Goal: Task Accomplishment & Management: Complete application form

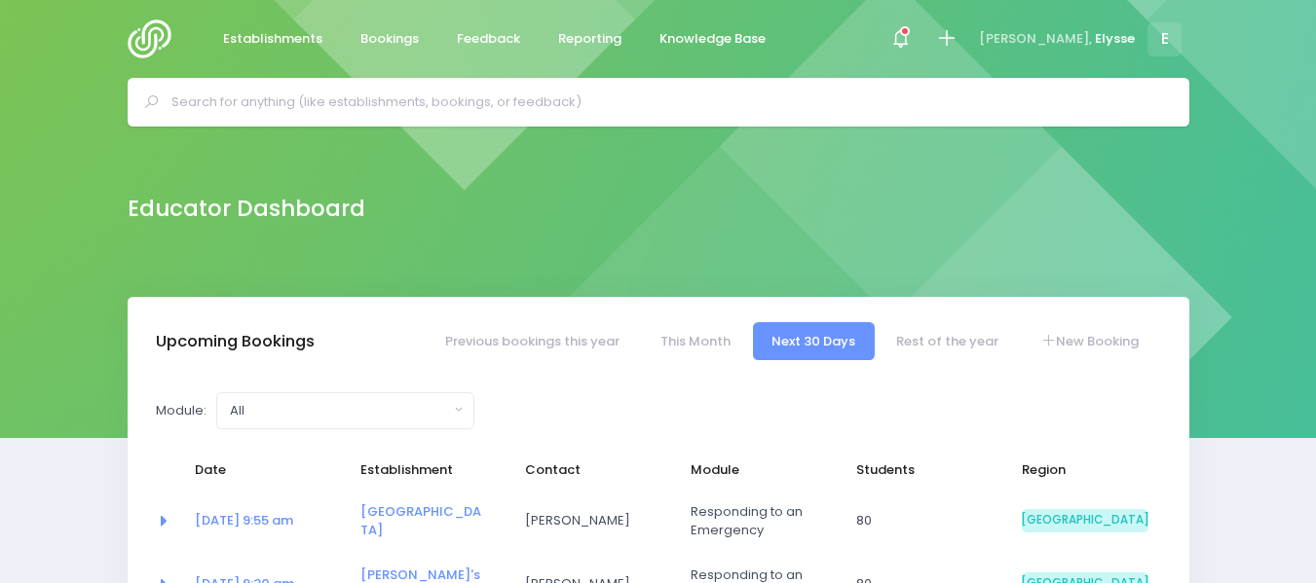
select select "5"
drag, startPoint x: 0, startPoint y: 0, endPoint x: 485, endPoint y: 104, distance: 496.1
click at [485, 104] on input "text" at bounding box center [666, 102] width 991 height 29
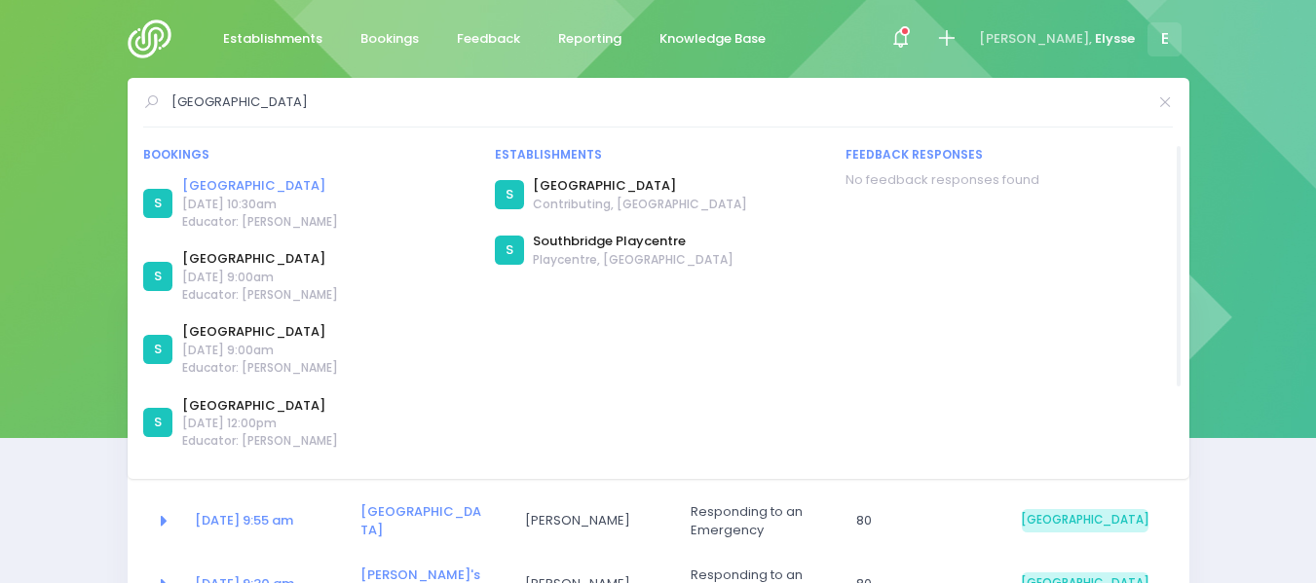
type input "southbridge"
click at [283, 184] on link "[GEOGRAPHIC_DATA]" at bounding box center [260, 185] width 156 height 19
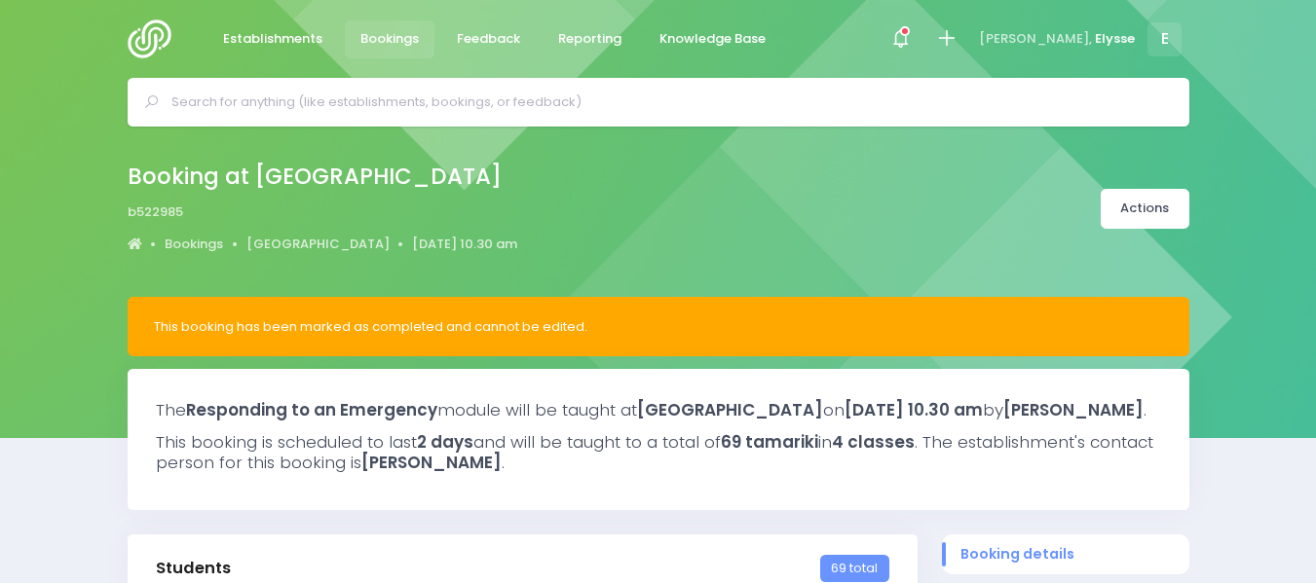
select select "5"
click at [451, 105] on input "text" at bounding box center [666, 102] width 991 height 29
click at [387, 38] on span "Bookings" at bounding box center [389, 38] width 58 height 19
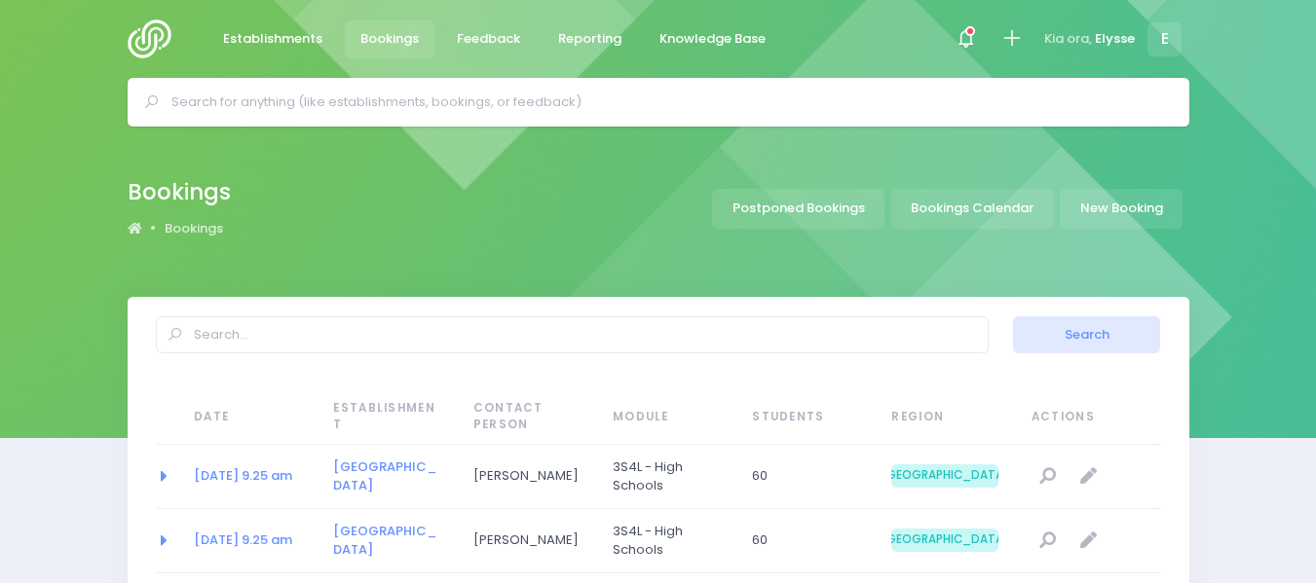
select select "20"
click at [1124, 204] on link "New Booking" at bounding box center [1121, 209] width 123 height 40
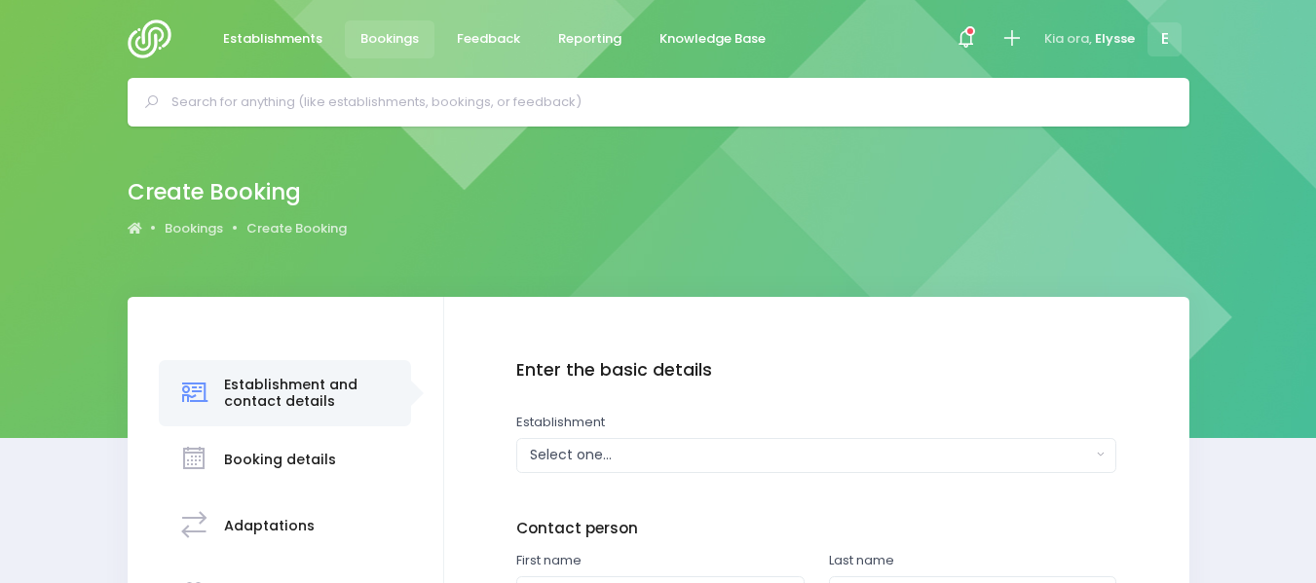
scroll to position [137, 0]
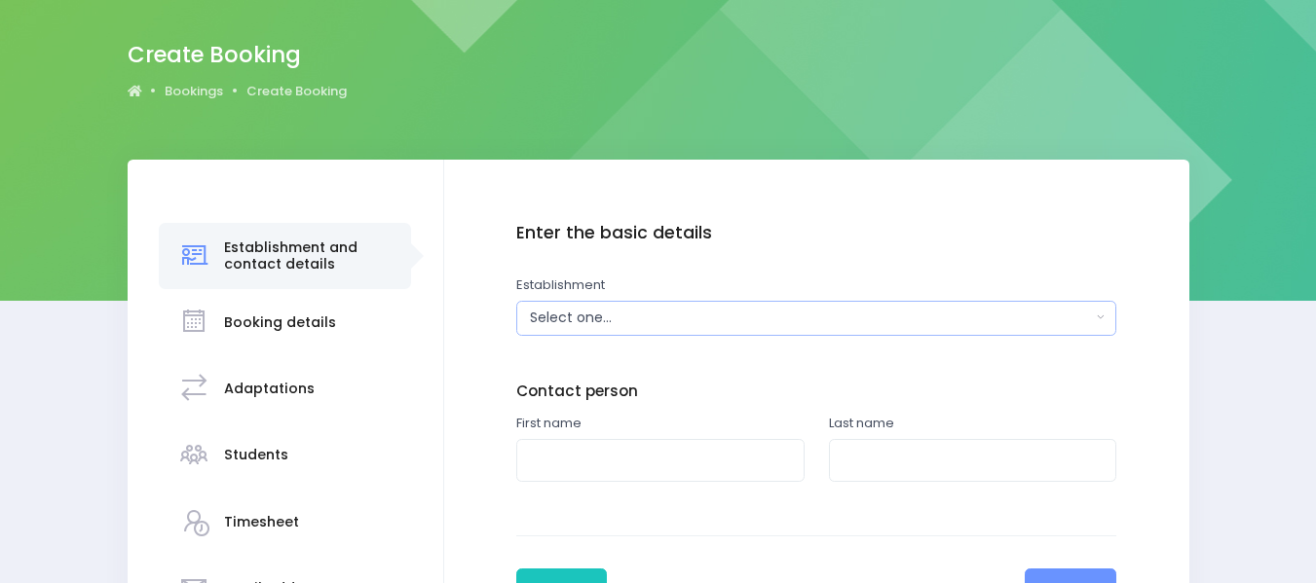
click at [614, 320] on div "Select one..." at bounding box center [810, 318] width 561 height 20
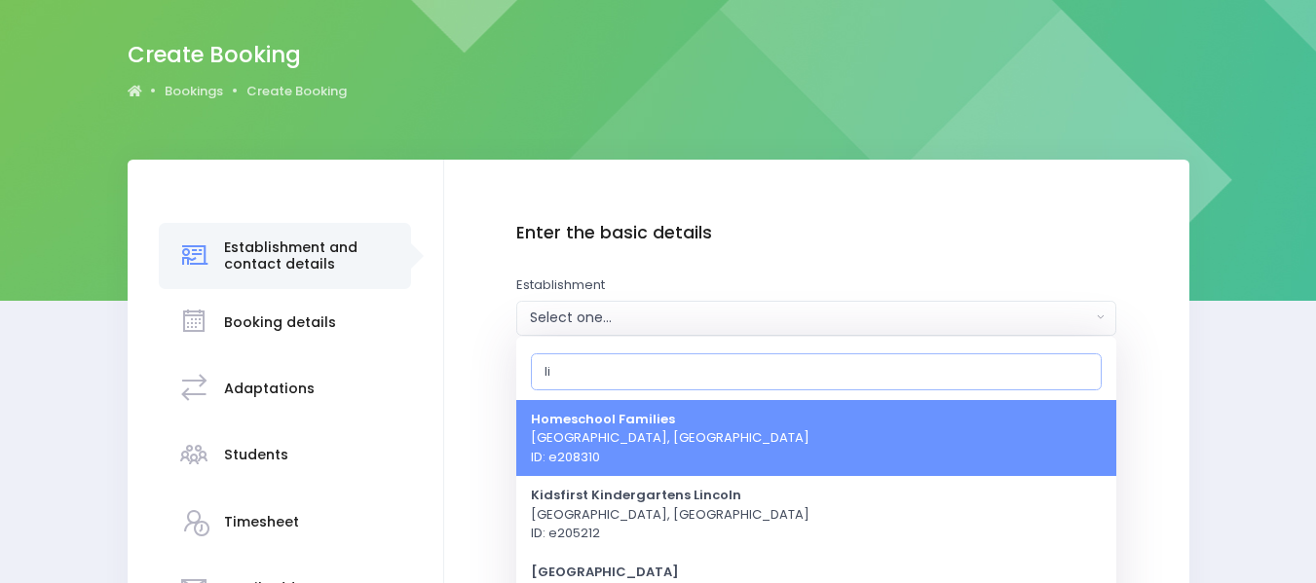
type input "l"
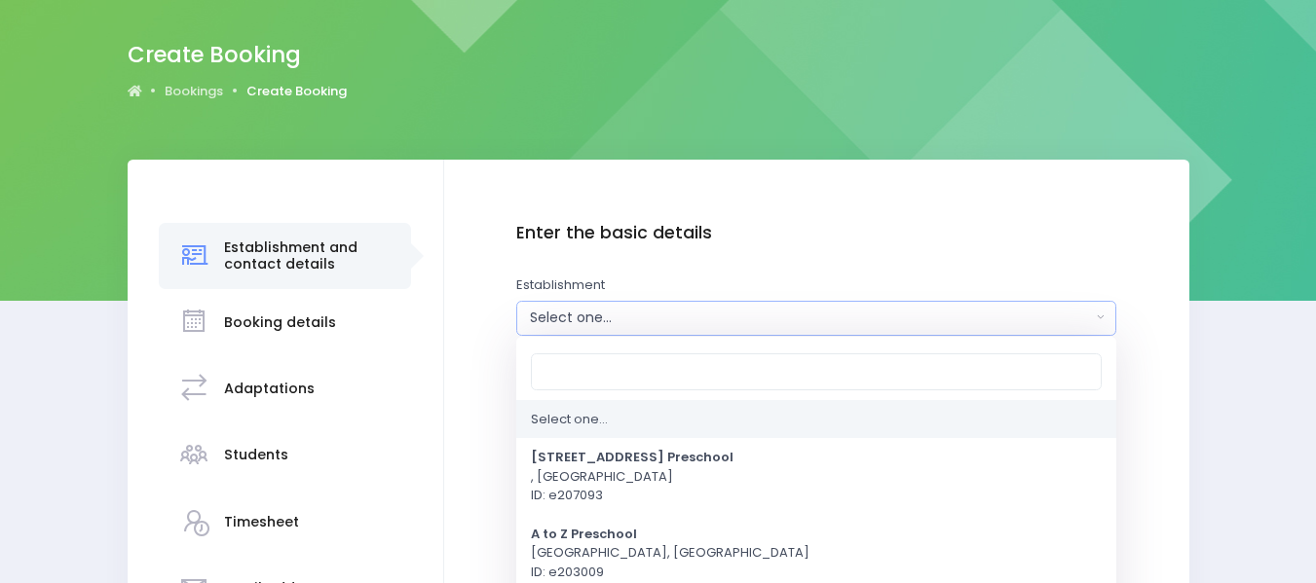
click at [311, 91] on link "Create Booking" at bounding box center [296, 91] width 100 height 19
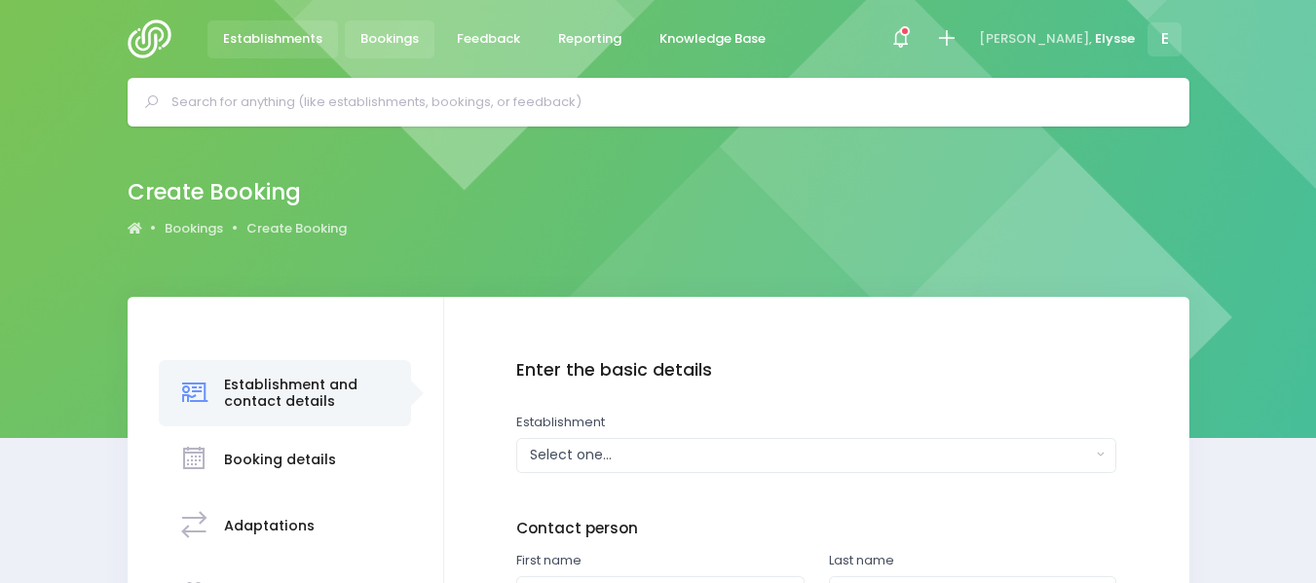
click at [258, 38] on span "Establishments" at bounding box center [272, 38] width 99 height 19
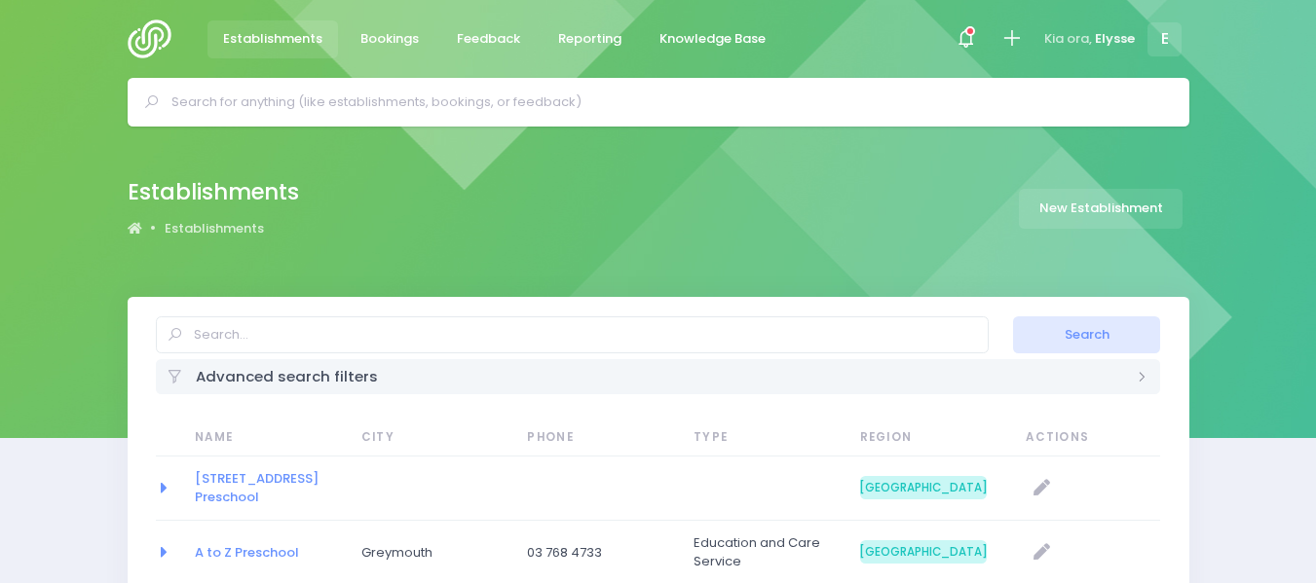
select select "20"
click at [1109, 201] on link "New Establishment" at bounding box center [1101, 209] width 164 height 40
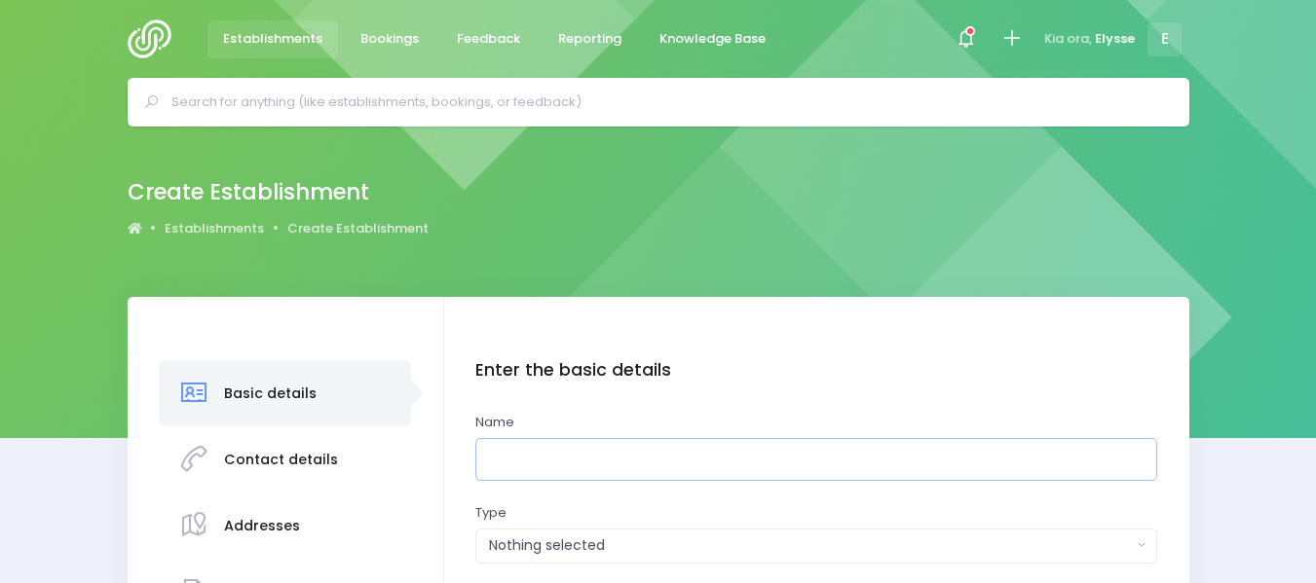
click at [597, 456] on input "text" at bounding box center [816, 460] width 682 height 44
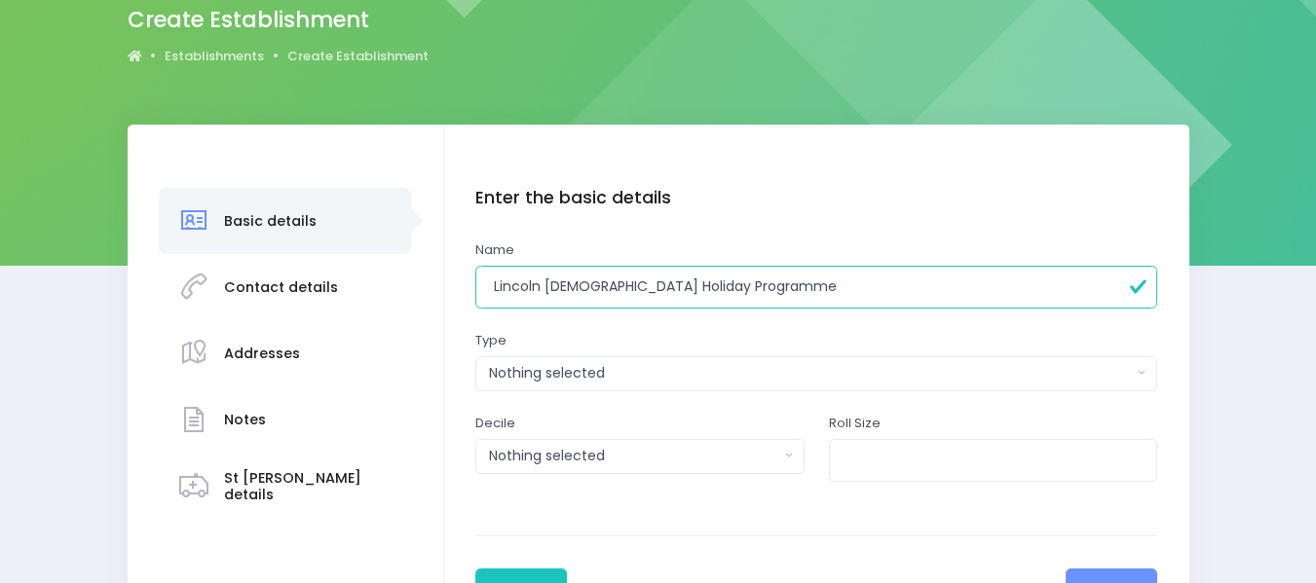
scroll to position [175, 0]
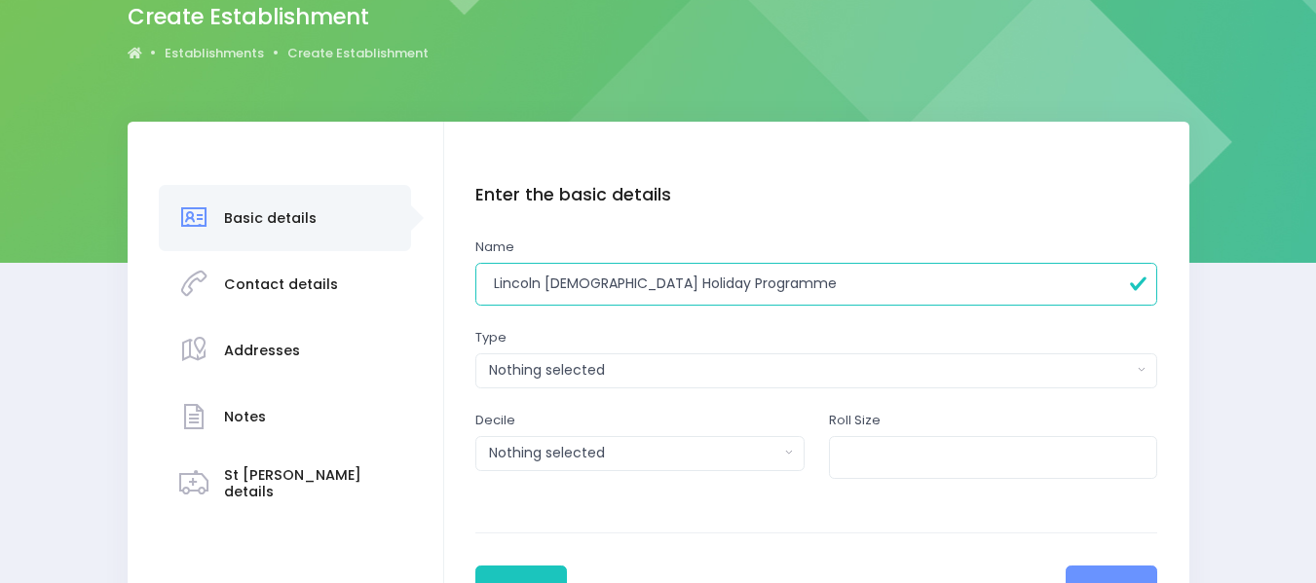
type input "Lincoln [DEMOGRAPHIC_DATA] Holiday Programme"
click at [621, 371] on div "Nothing selected" at bounding box center [810, 370] width 643 height 20
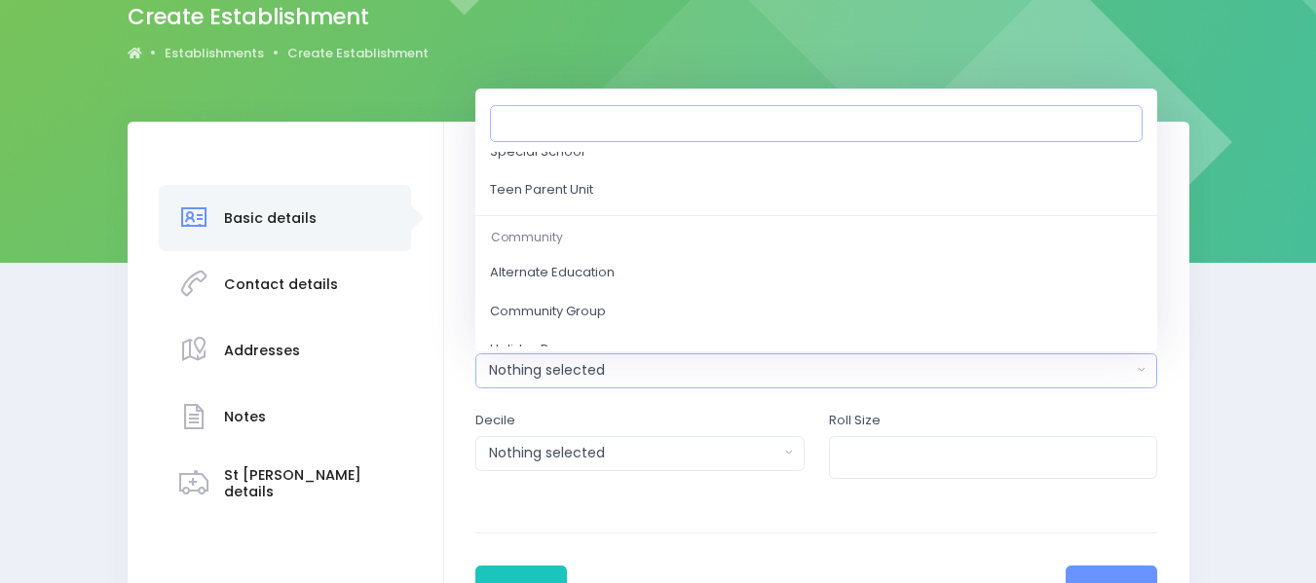
scroll to position [885, 0]
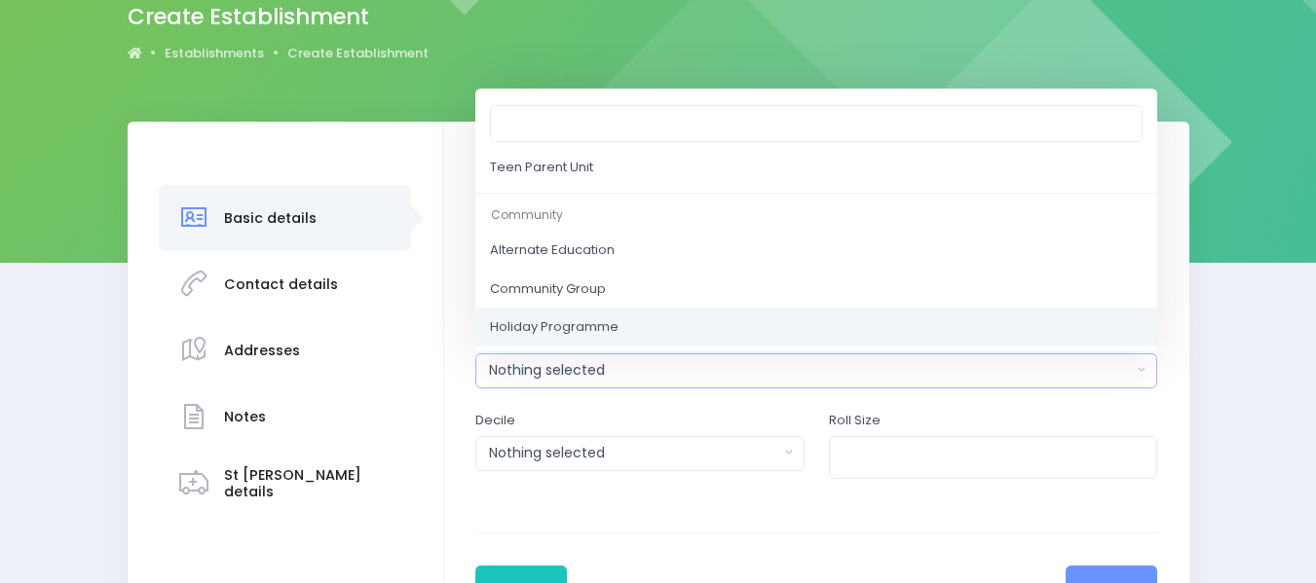
click at [592, 328] on span "Holiday Programme" at bounding box center [554, 327] width 129 height 19
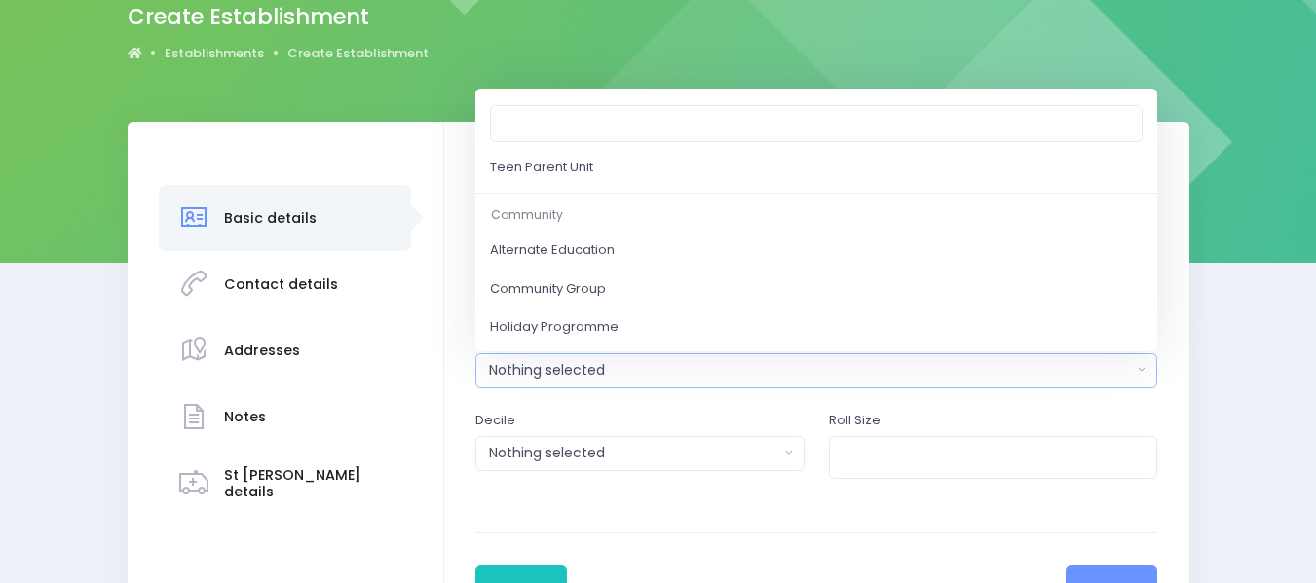
select select "Holiday Programme"
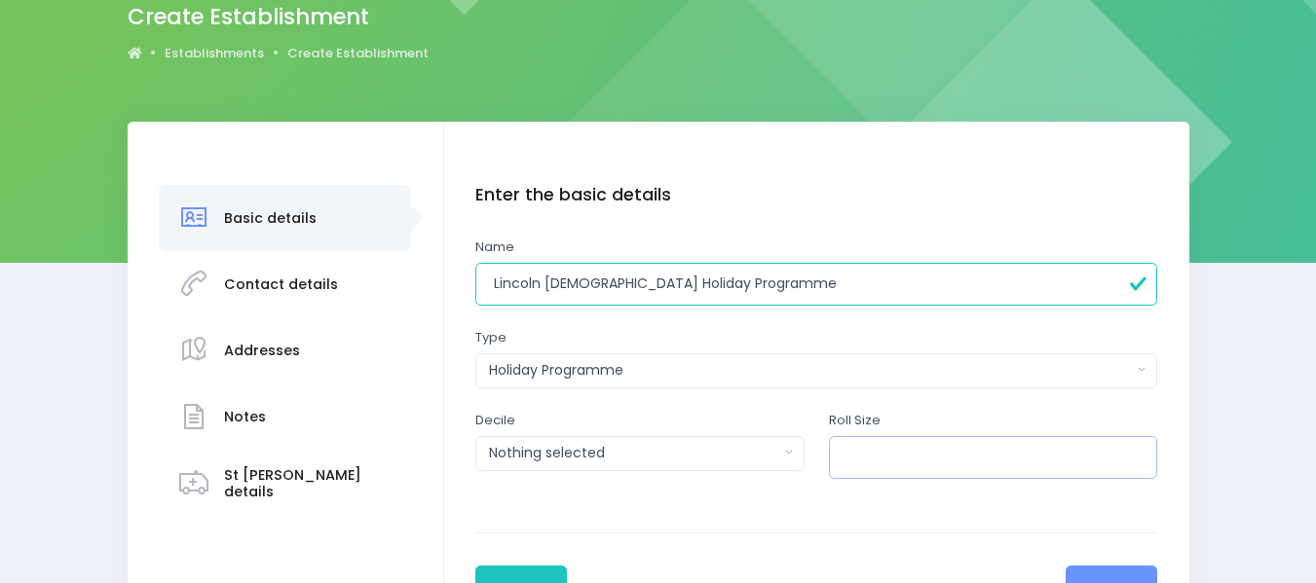
click at [901, 459] on input "number" at bounding box center [993, 458] width 329 height 44
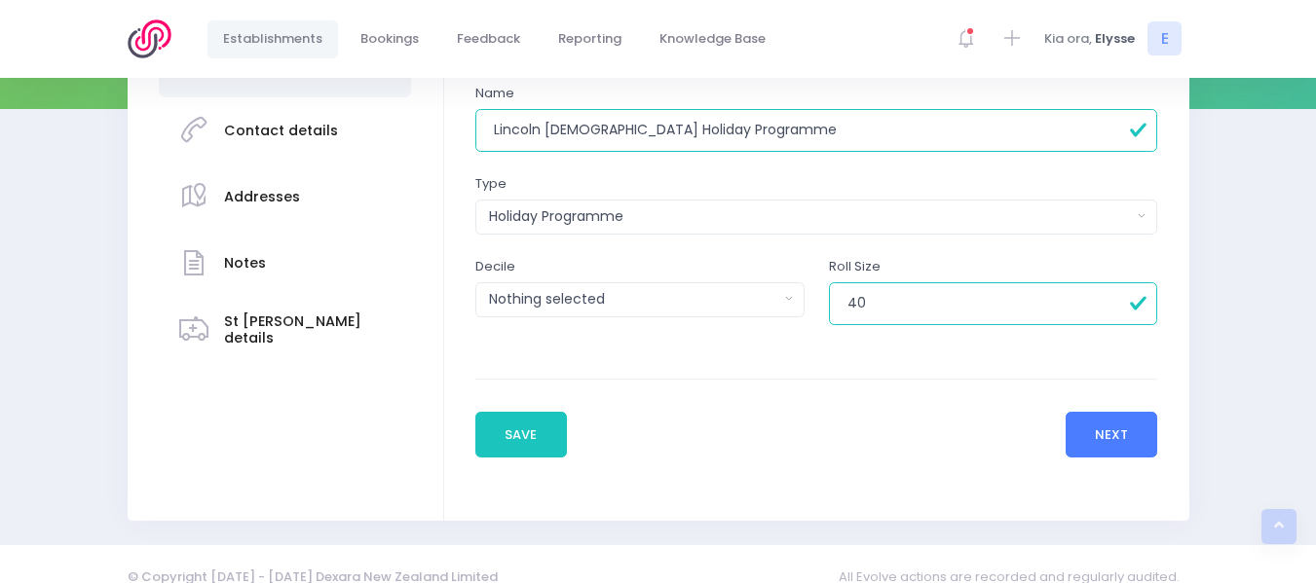
type input "40"
click at [1099, 432] on button "Next" at bounding box center [1112, 435] width 93 height 47
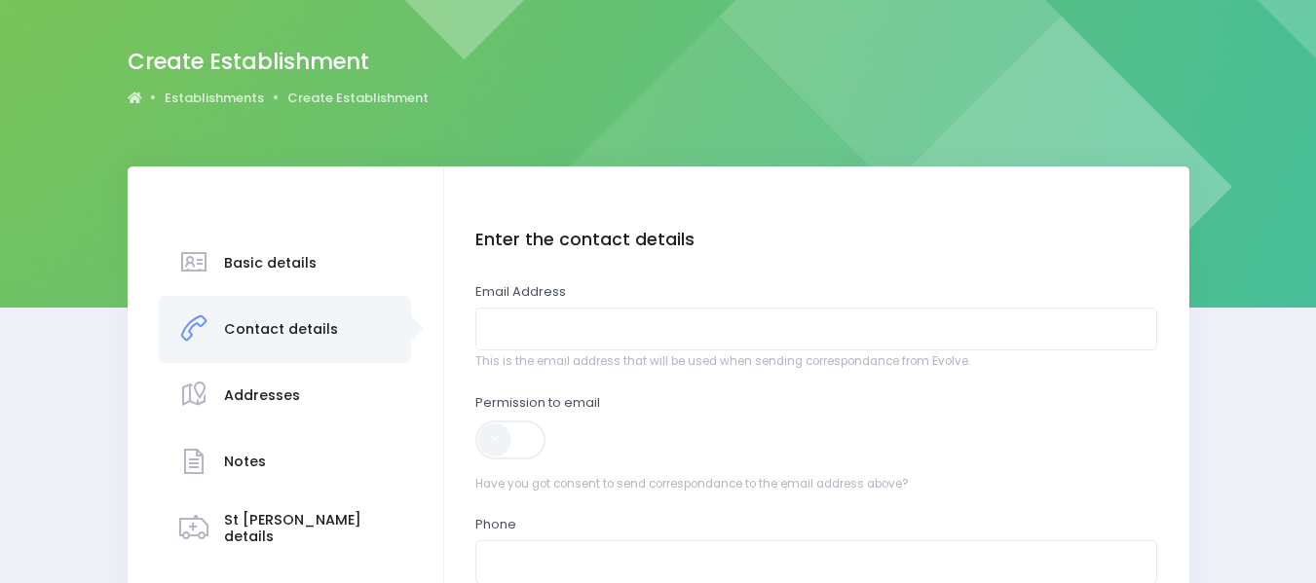
scroll to position [131, 0]
click at [677, 337] on input "email" at bounding box center [816, 329] width 682 height 44
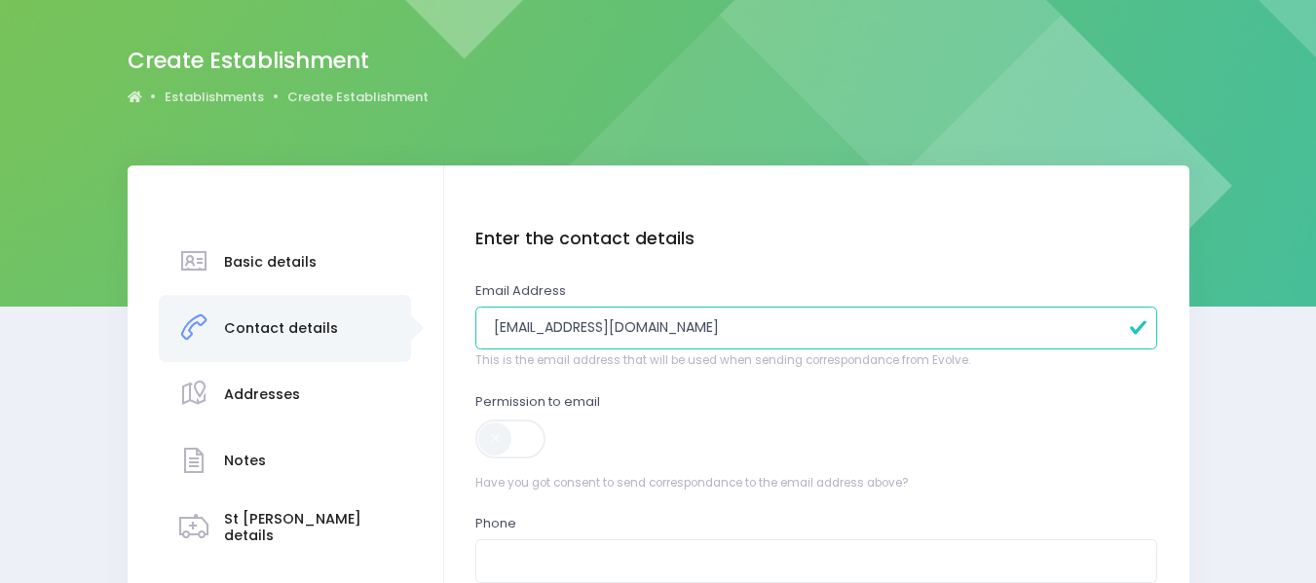
type input "clausantos01@googlemail.com"
click at [497, 428] on span at bounding box center [511, 439] width 73 height 39
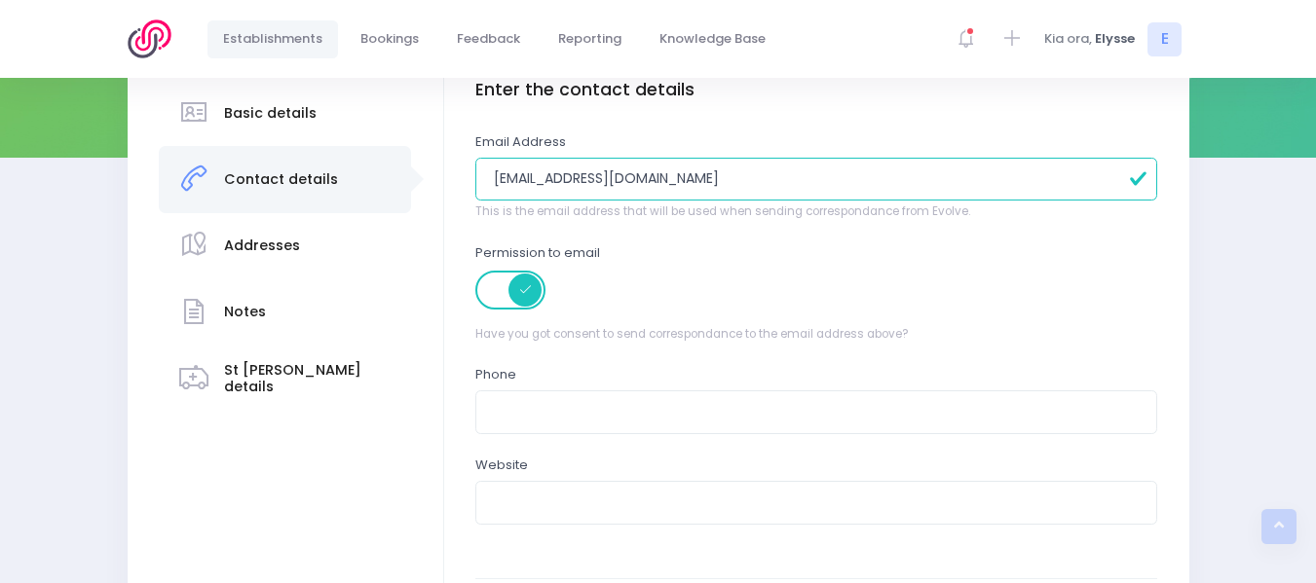
scroll to position [335, 0]
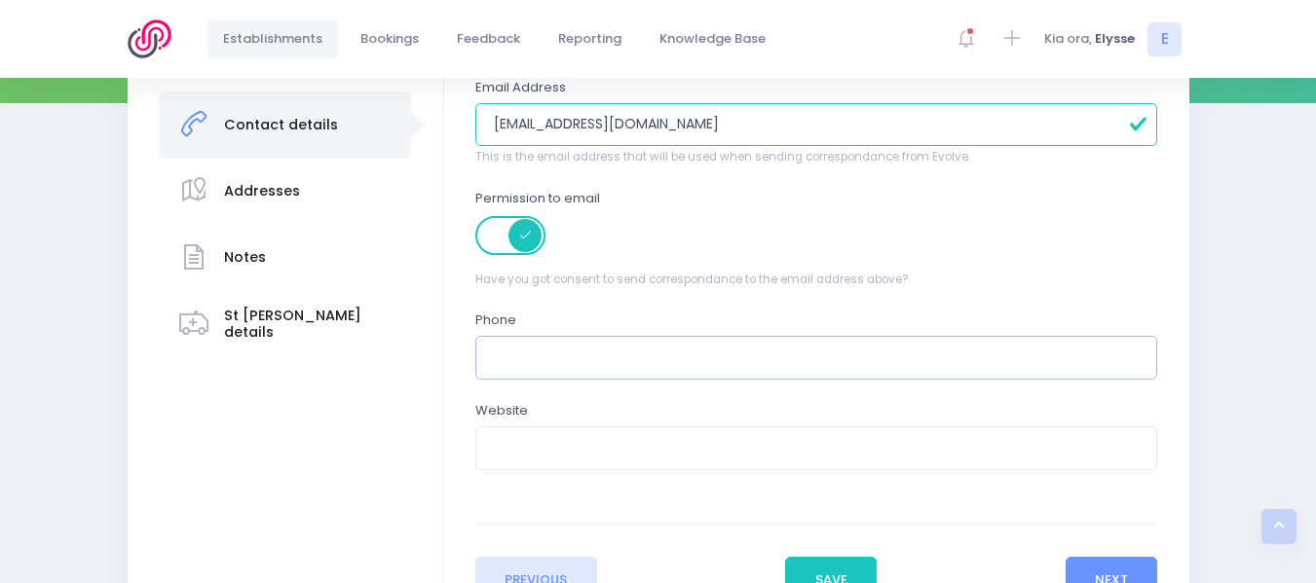
click at [529, 357] on input "text" at bounding box center [816, 358] width 682 height 44
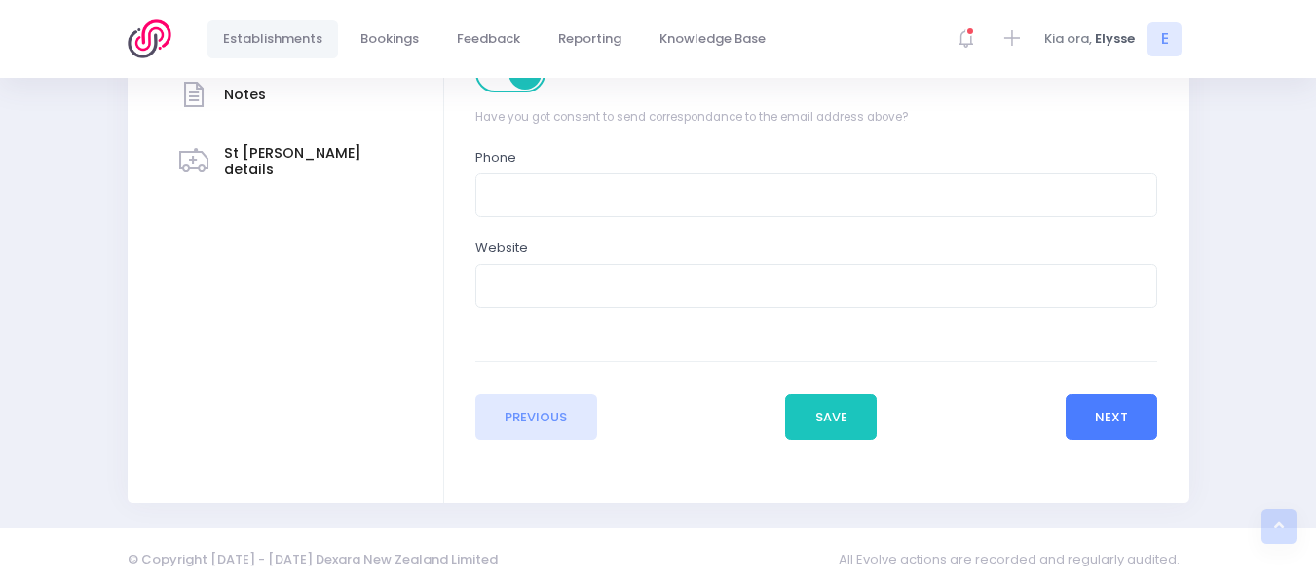
click at [1111, 421] on button "Next" at bounding box center [1112, 417] width 93 height 47
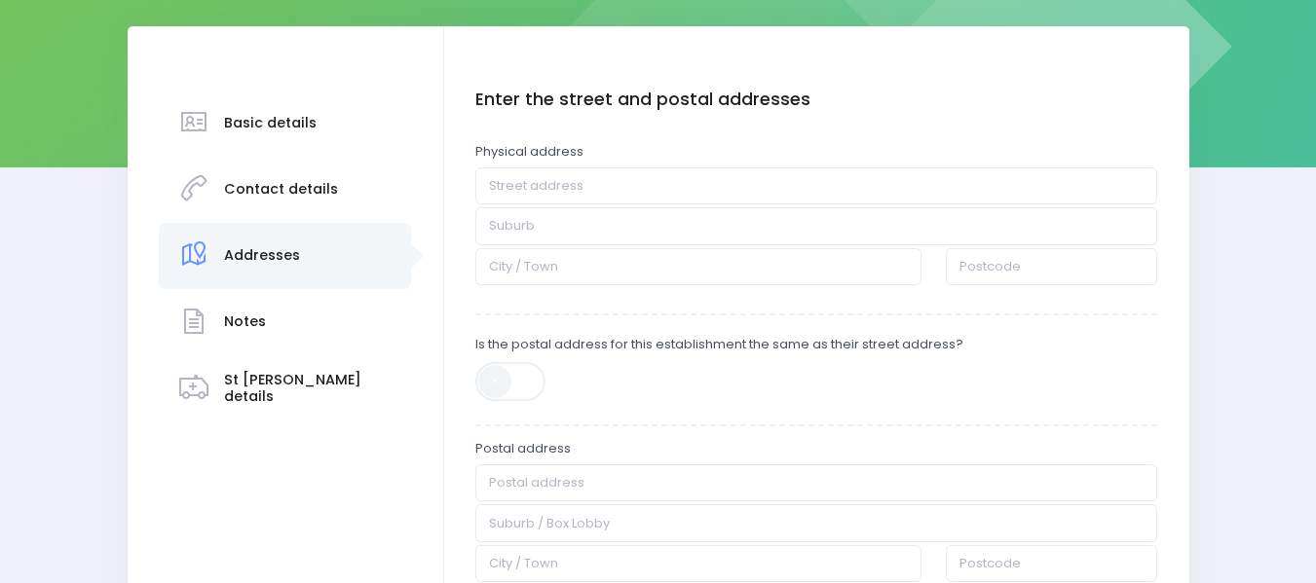
scroll to position [273, 0]
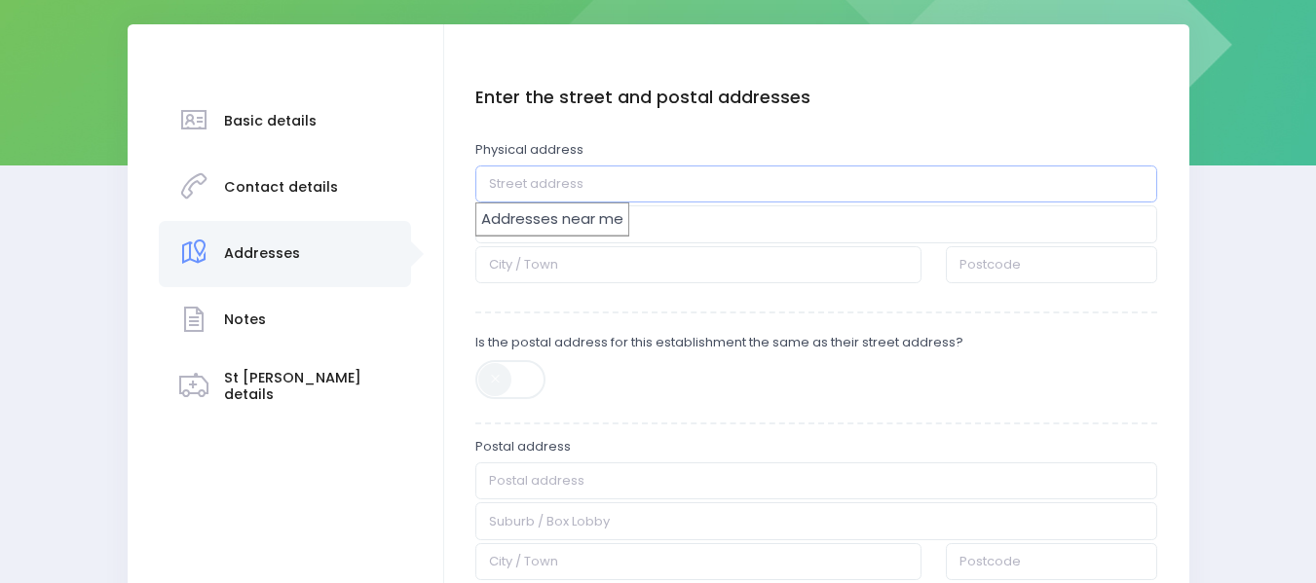
click at [646, 191] on input "text" at bounding box center [816, 184] width 682 height 37
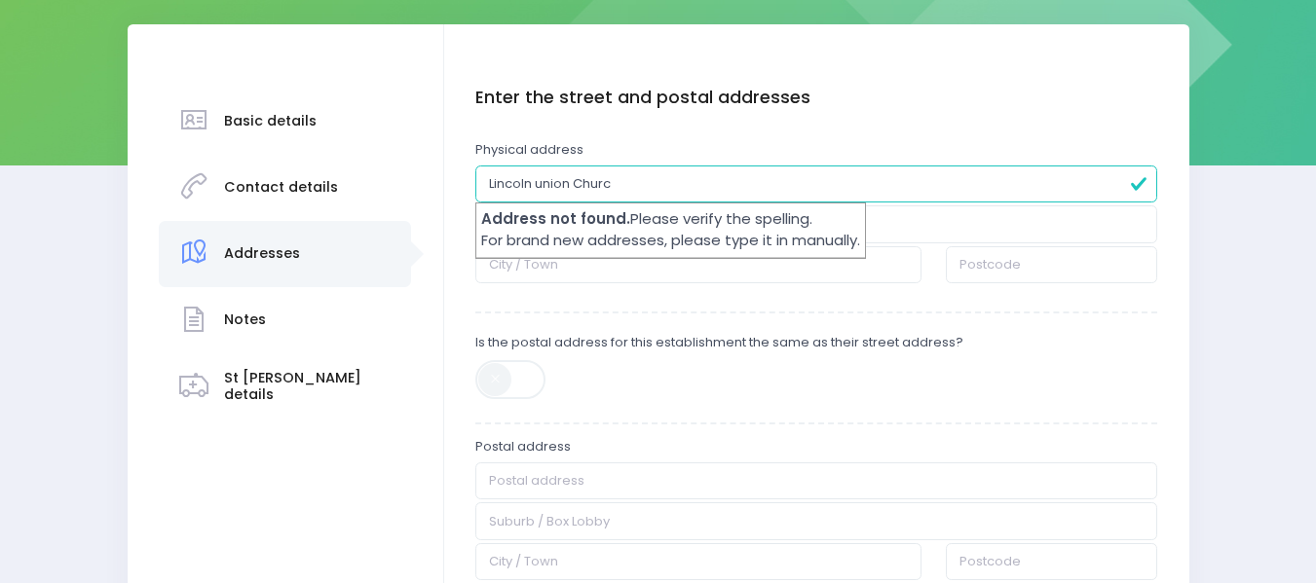
type input "Lincoln union Church"
drag, startPoint x: 646, startPoint y: 178, endPoint x: 425, endPoint y: 159, distance: 222.0
click at [425, 159] on div "Basic details Contact details" at bounding box center [659, 400] width 1062 height 753
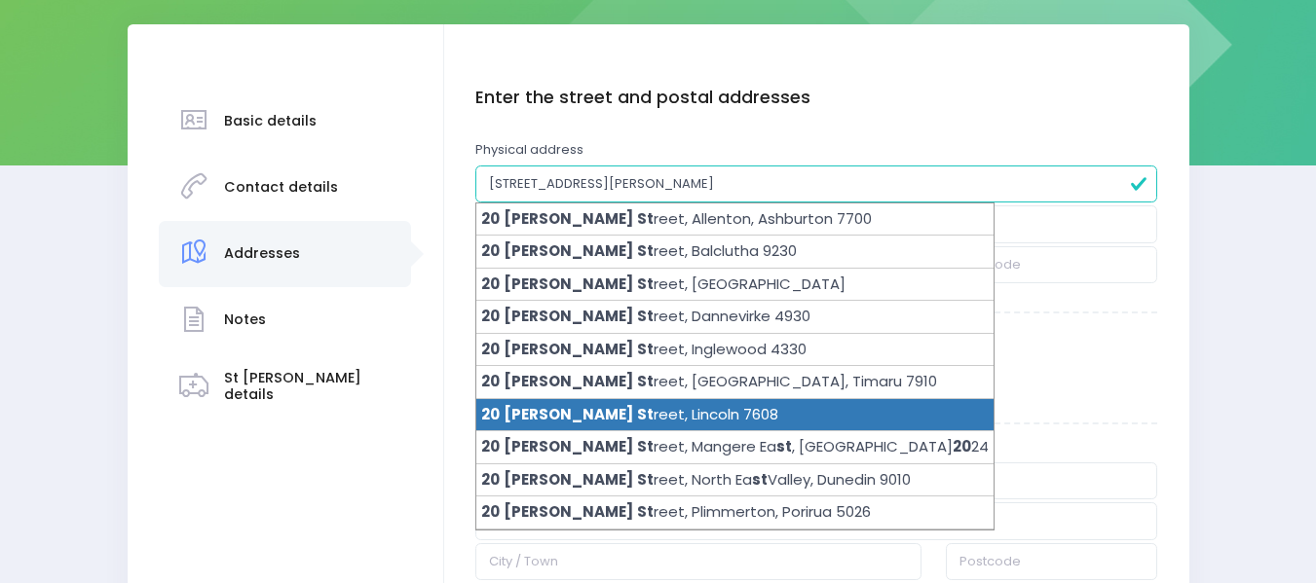
click at [597, 406] on li "20 James St reet, Lincoln 7608" at bounding box center [734, 415] width 517 height 33
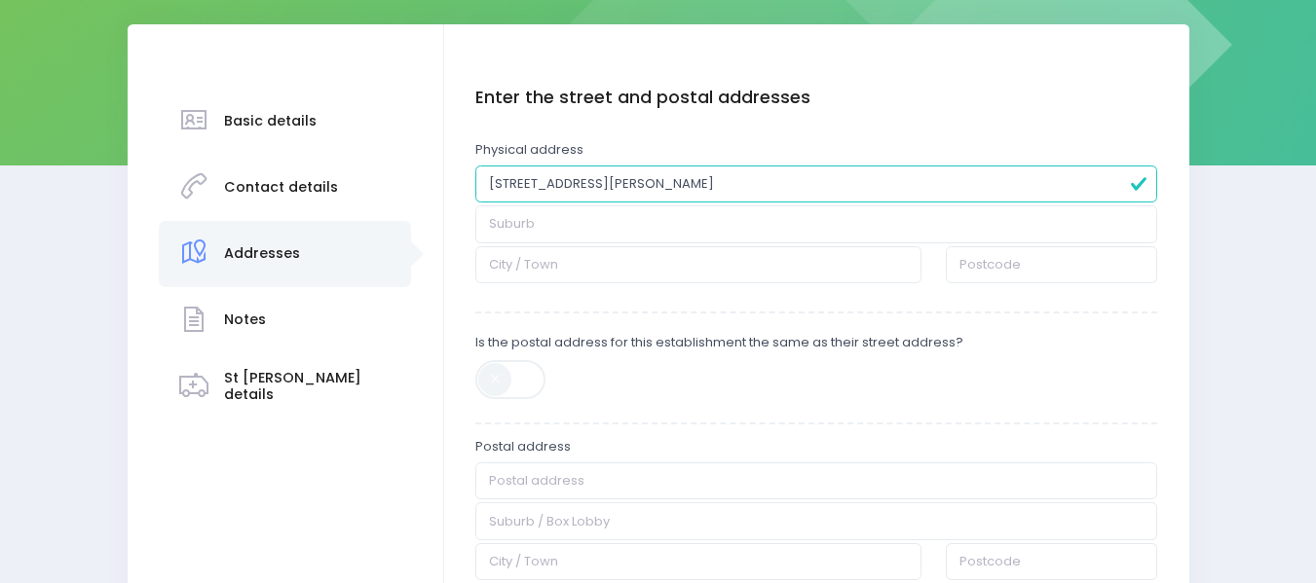
type input "20 James Street"
type input "Lincoln"
type input "7608"
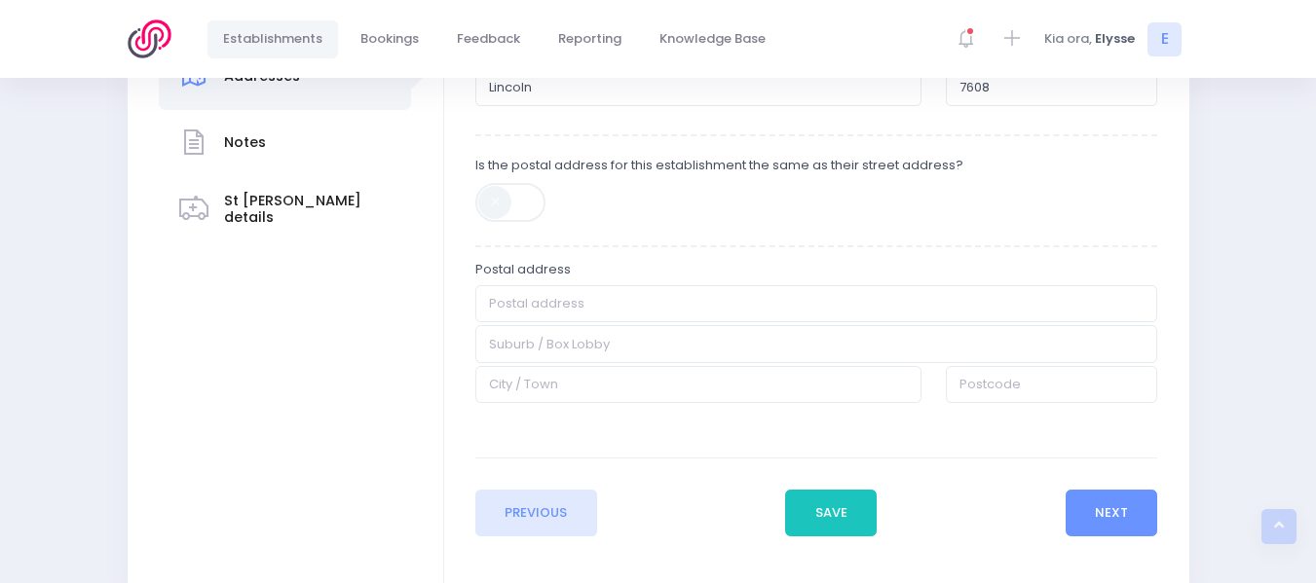
scroll to position [451, 0]
click at [481, 209] on span at bounding box center [511, 201] width 73 height 39
type input "20 James Street"
type input "Lincoln"
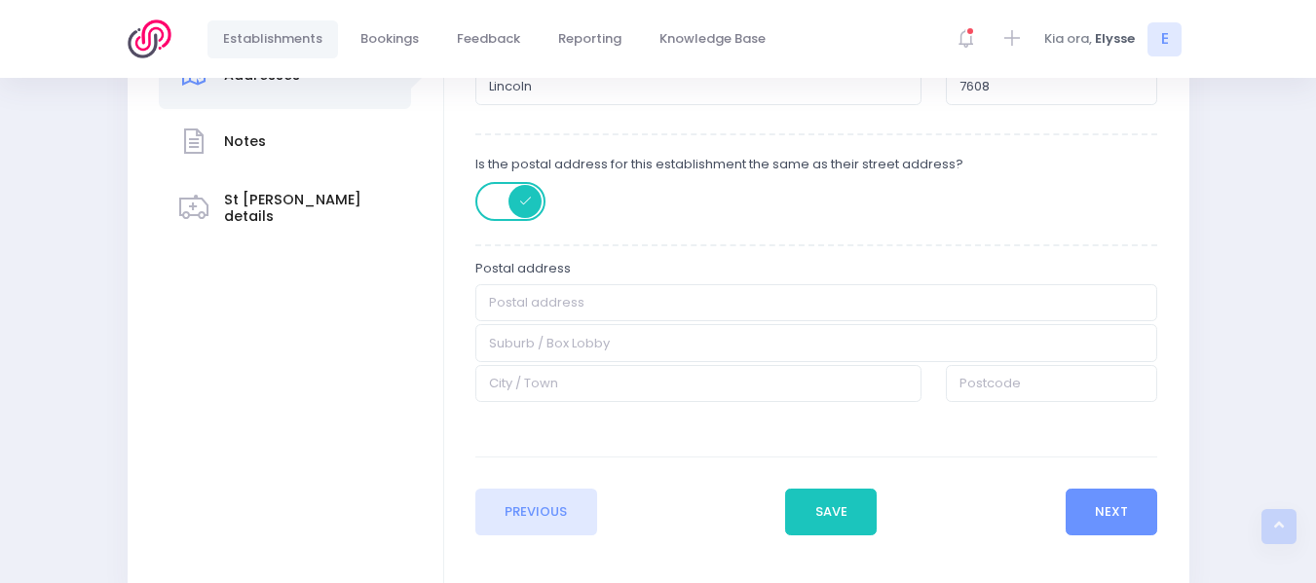
type input "Lincoln"
type input "7608"
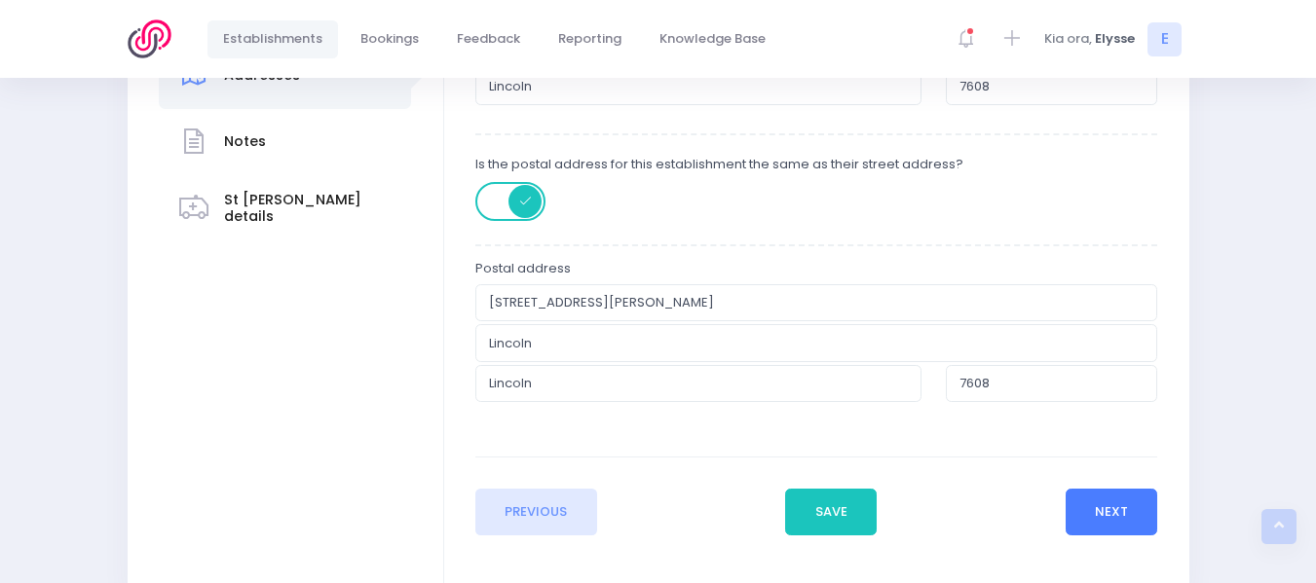
click at [1149, 508] on button "Next" at bounding box center [1112, 512] width 93 height 47
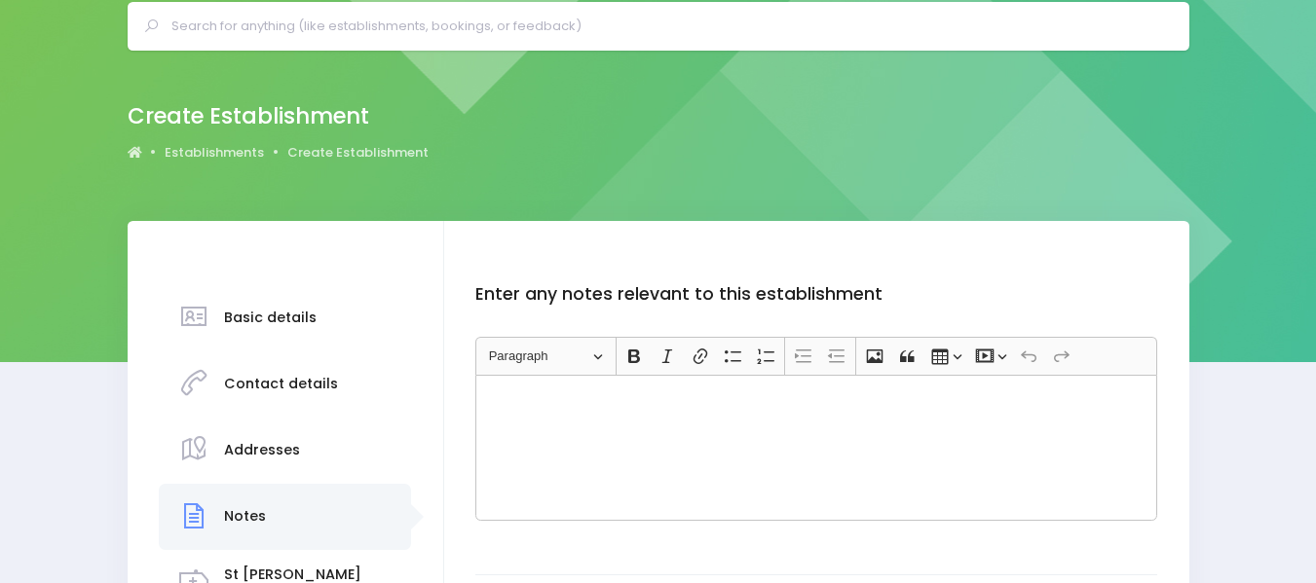
scroll to position [0, 0]
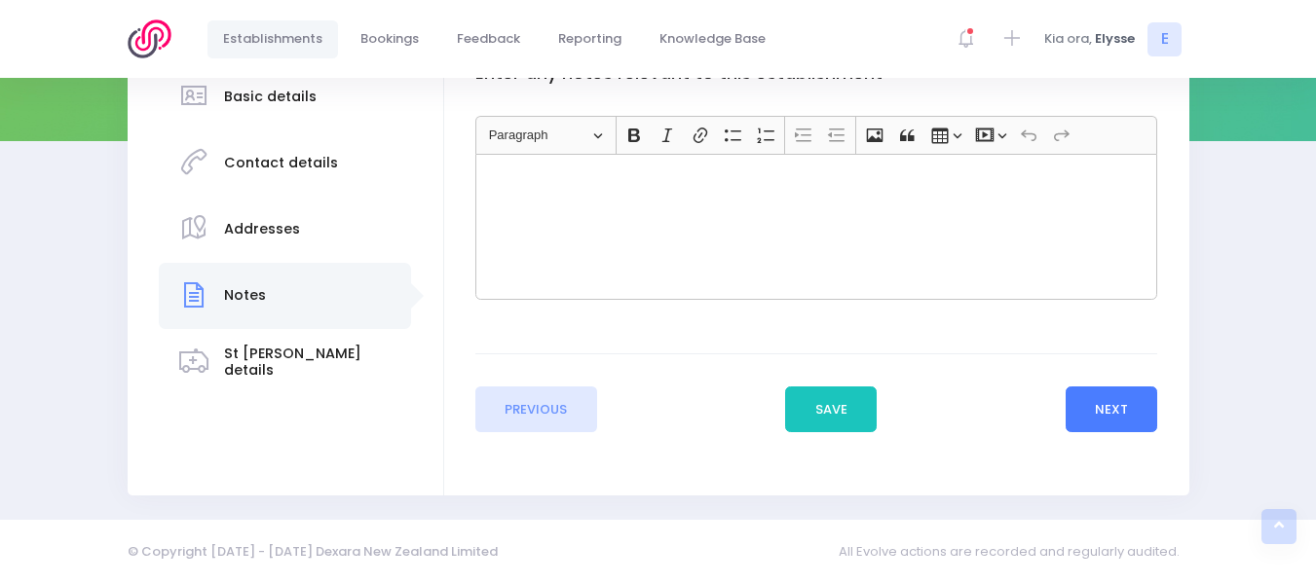
click at [1121, 417] on button "Next" at bounding box center [1112, 410] width 93 height 47
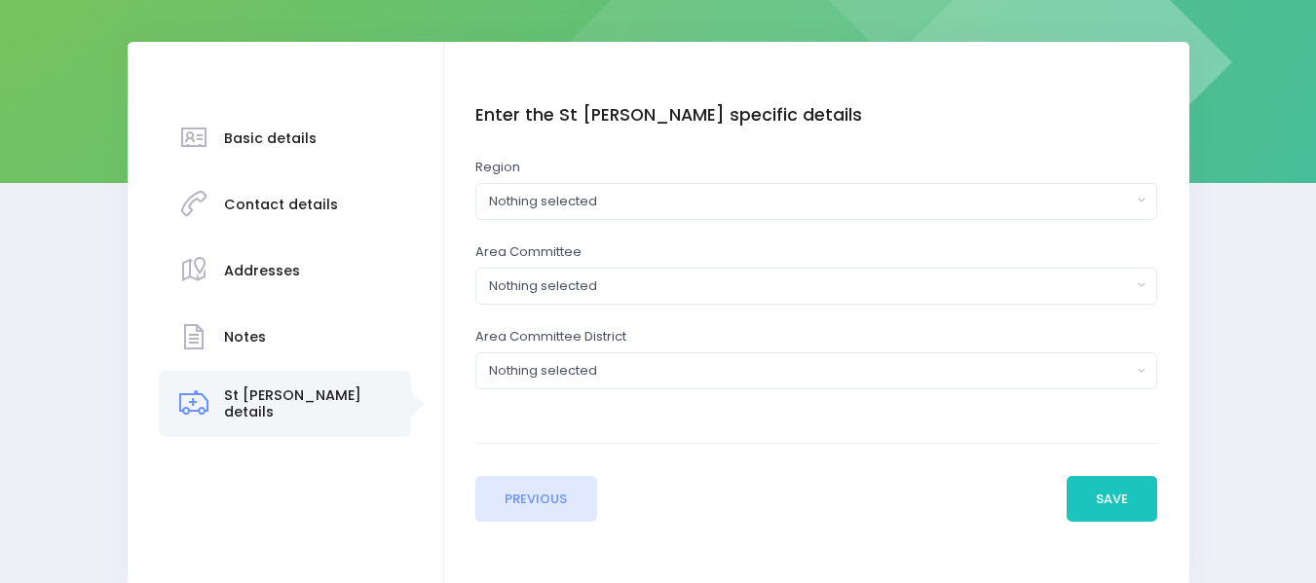
scroll to position [256, 0]
click at [829, 210] on button "Nothing selected" at bounding box center [816, 200] width 682 height 37
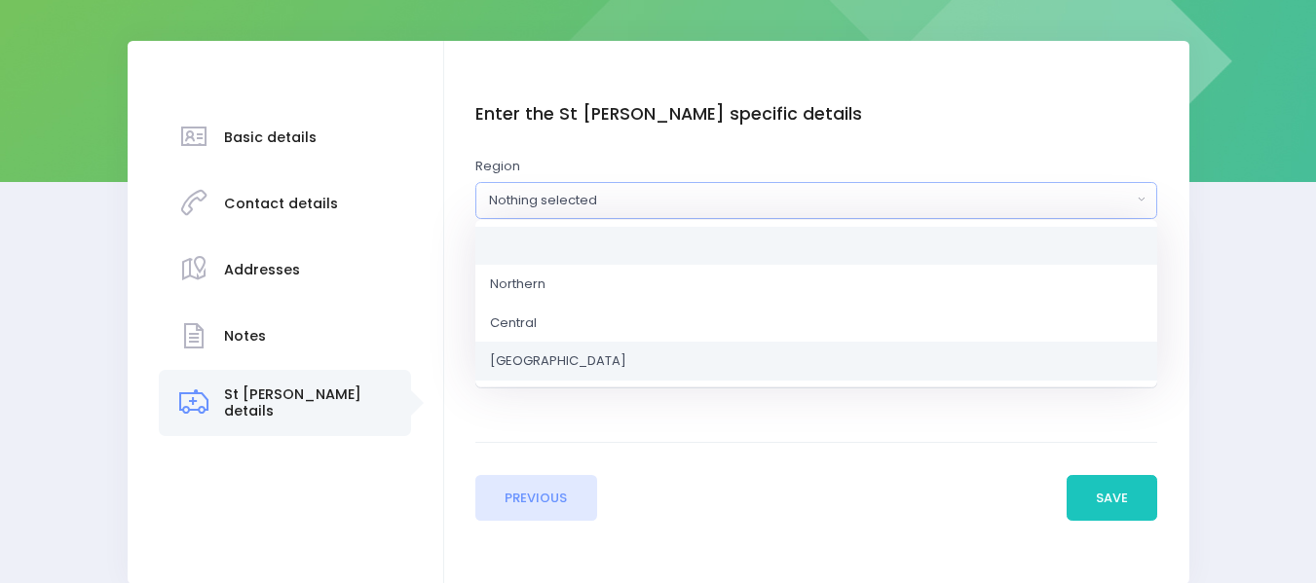
click at [561, 357] on span "South Island" at bounding box center [558, 361] width 136 height 19
select select "South Island"
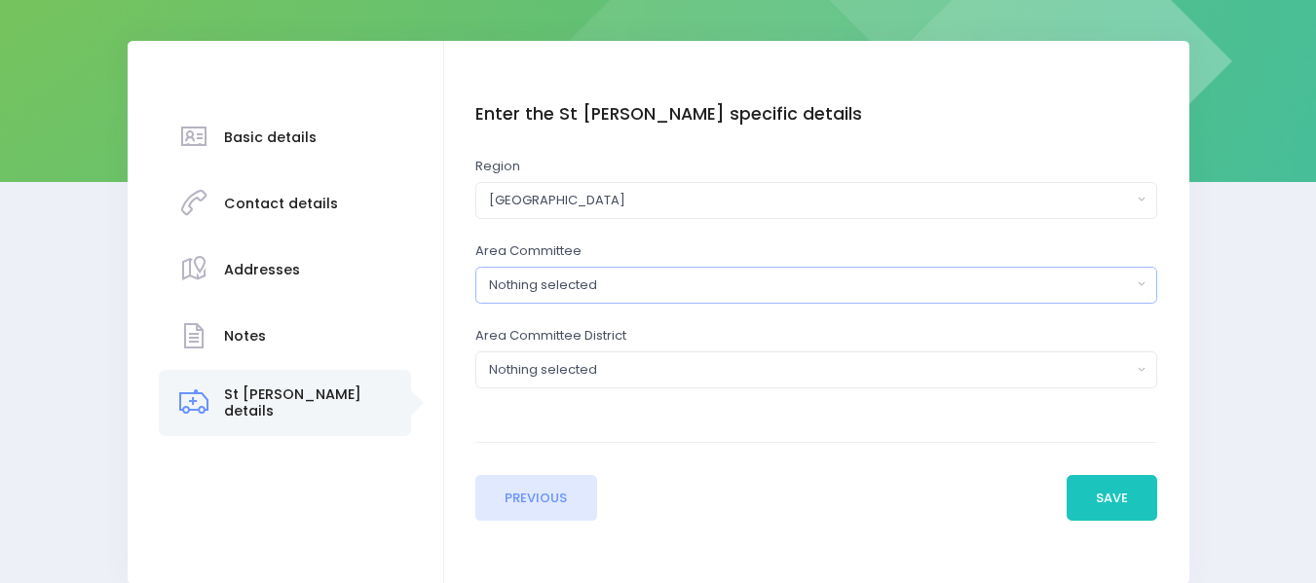
click at [637, 280] on div "Nothing selected" at bounding box center [810, 285] width 643 height 19
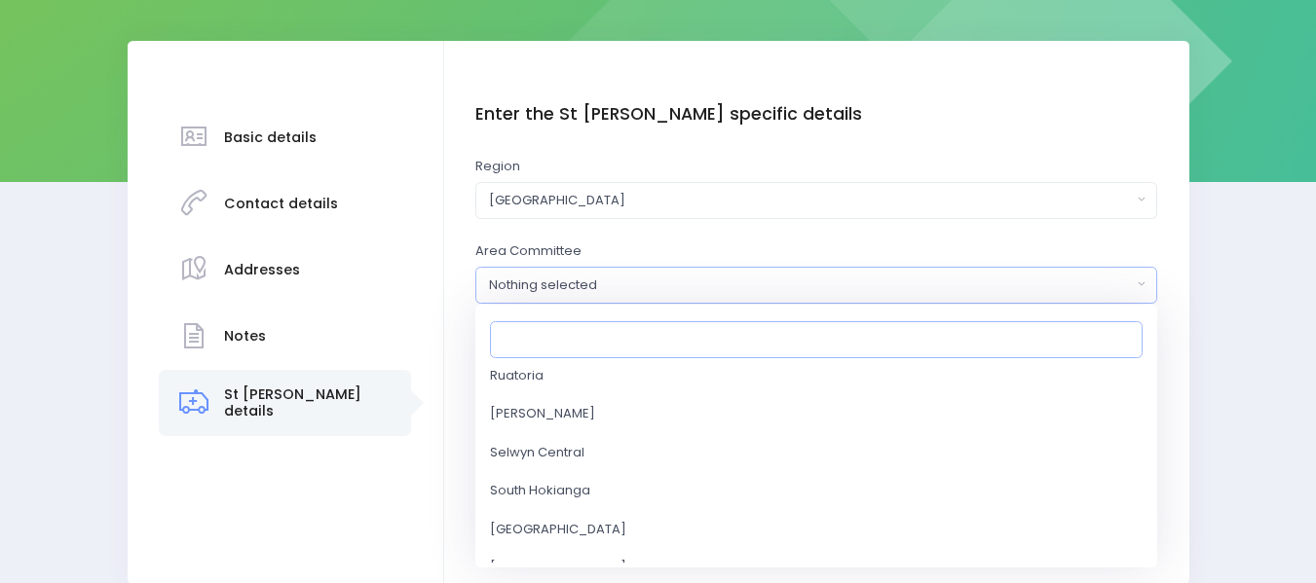
scroll to position [3860, 0]
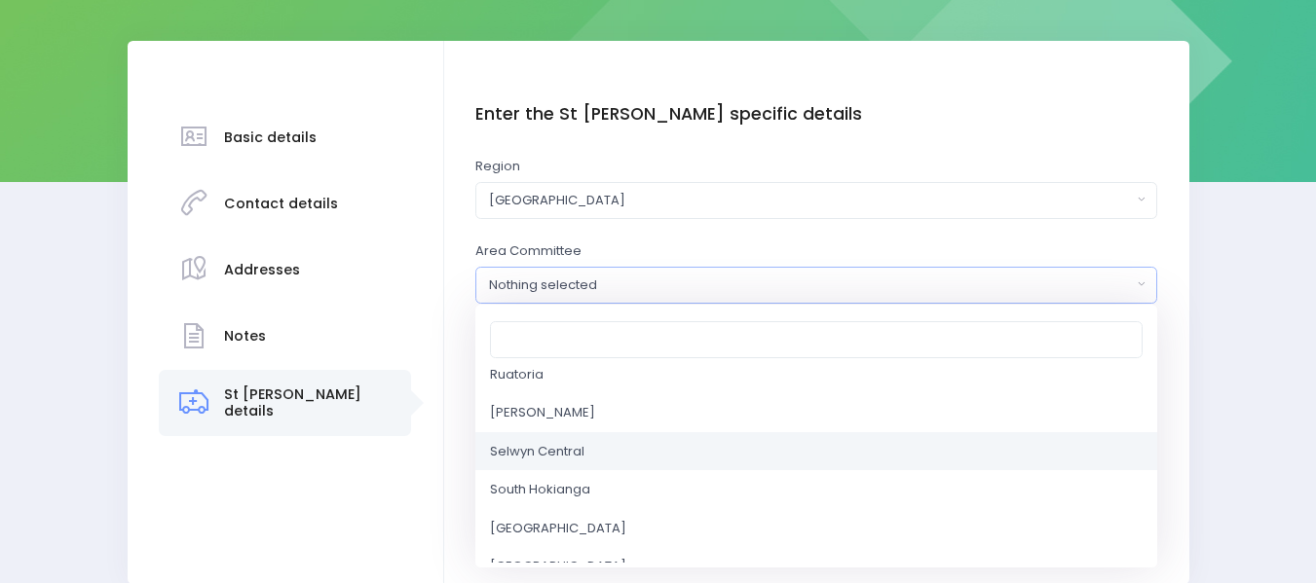
click at [570, 452] on span "Selwyn Central" at bounding box center [537, 451] width 94 height 19
select select "Selwyn Central"
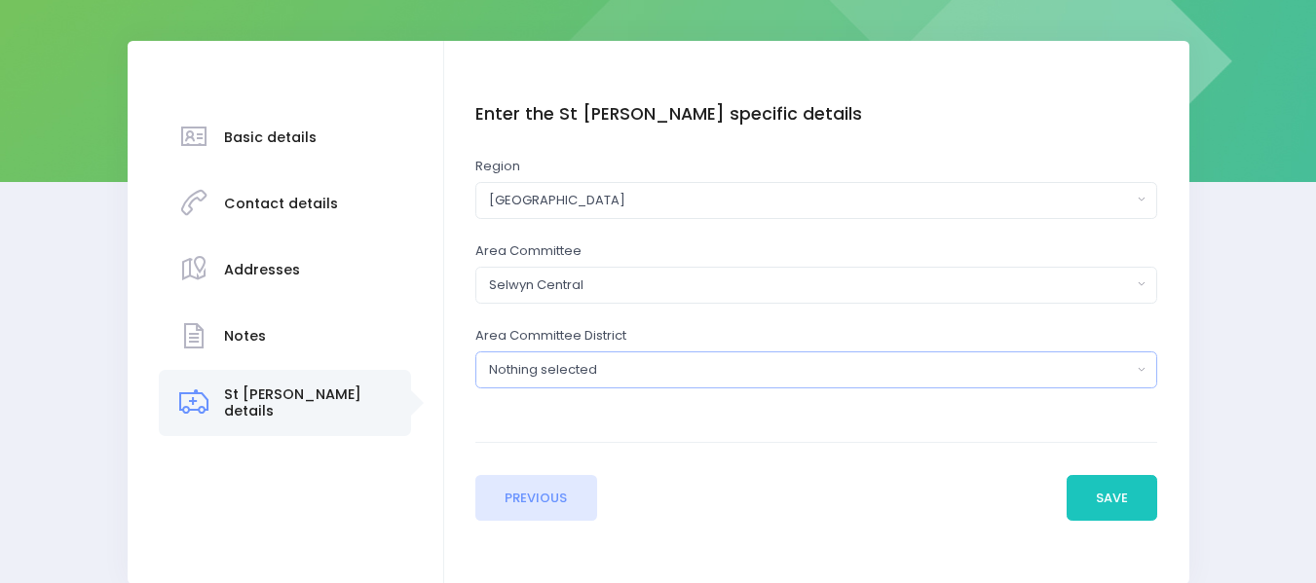
click at [662, 361] on div "Nothing selected" at bounding box center [810, 369] width 643 height 19
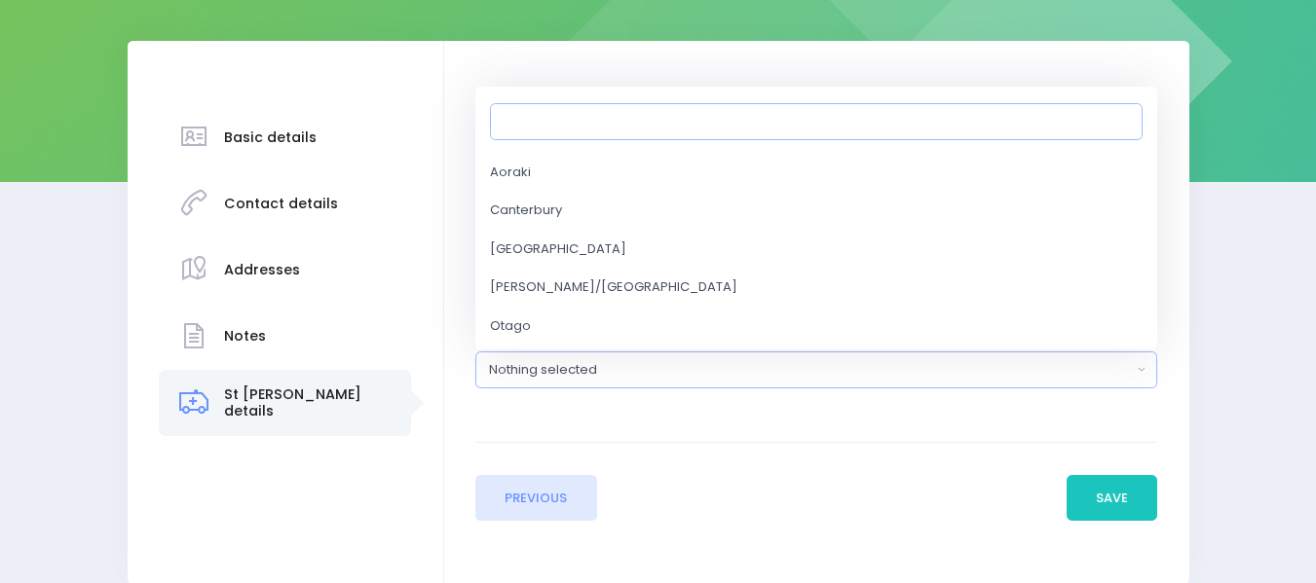
scroll to position [700, 0]
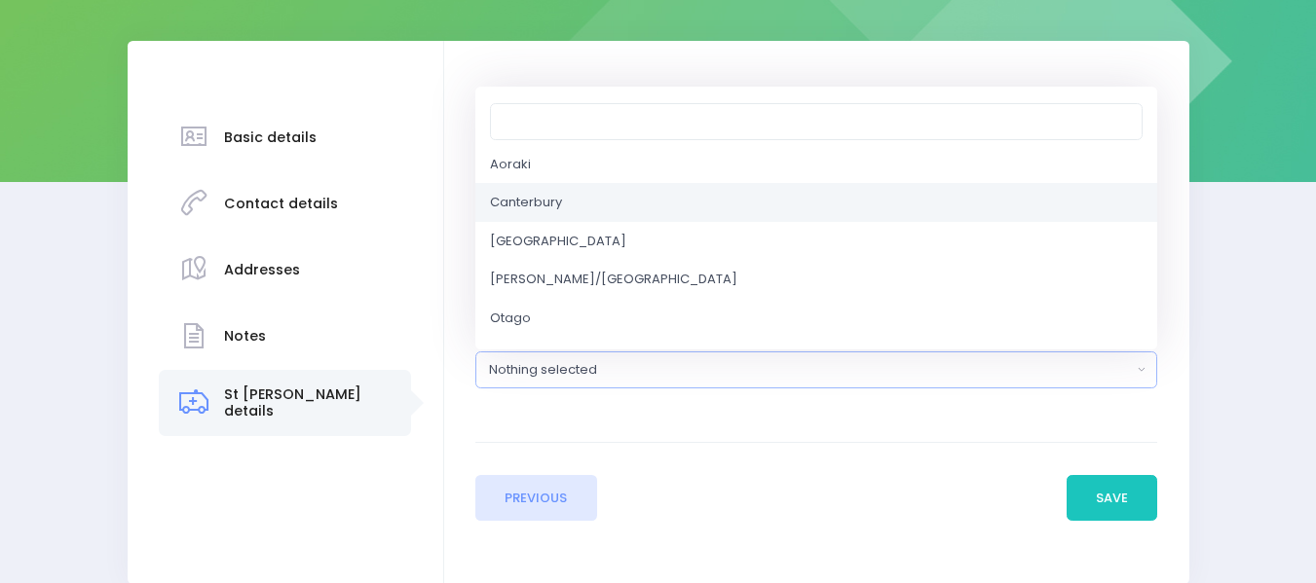
click at [588, 206] on link "Canterbury" at bounding box center [816, 202] width 682 height 39
select select "Canterbury"
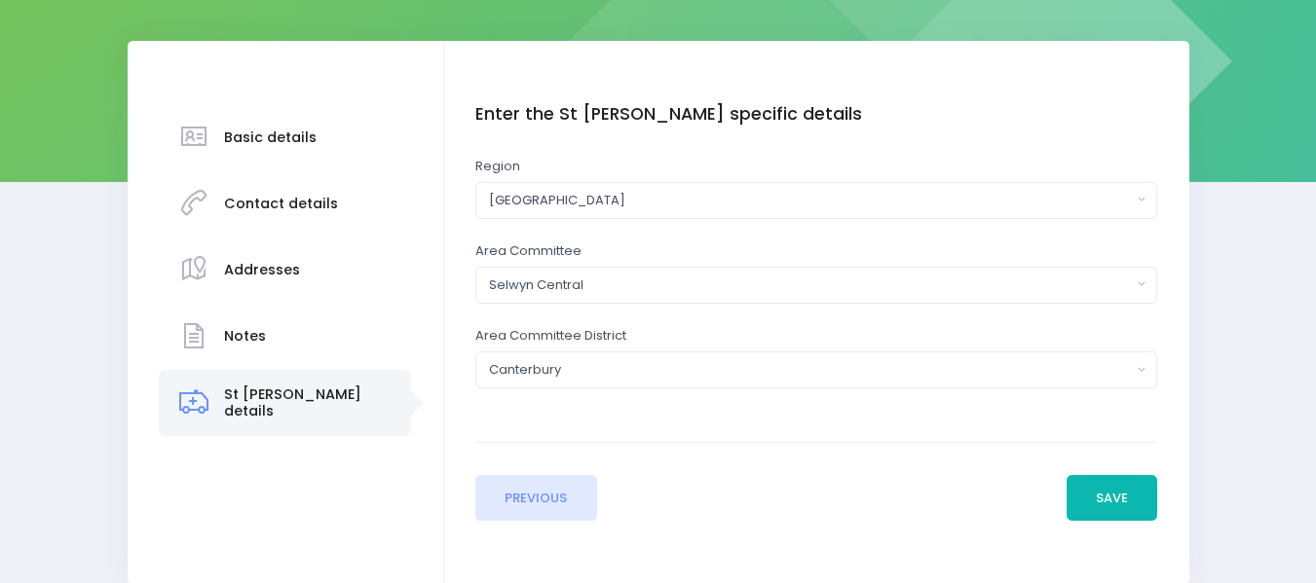
click at [1102, 497] on button "Save" at bounding box center [1113, 498] width 92 height 47
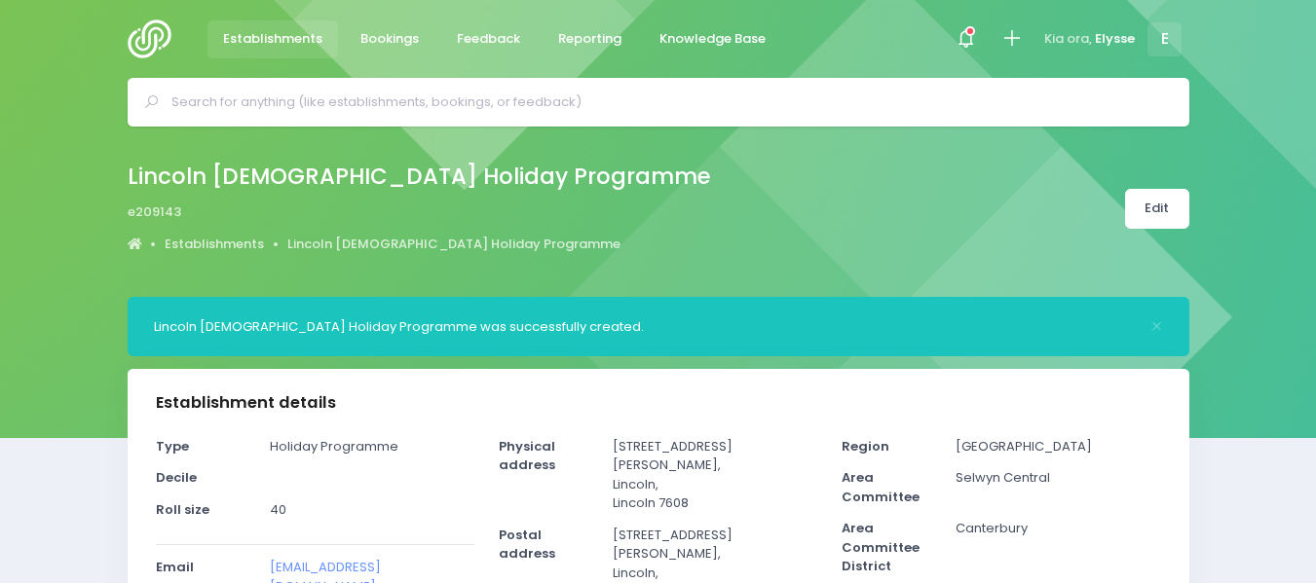
select select "5"
click at [390, 48] on span "Bookings" at bounding box center [389, 38] width 58 height 19
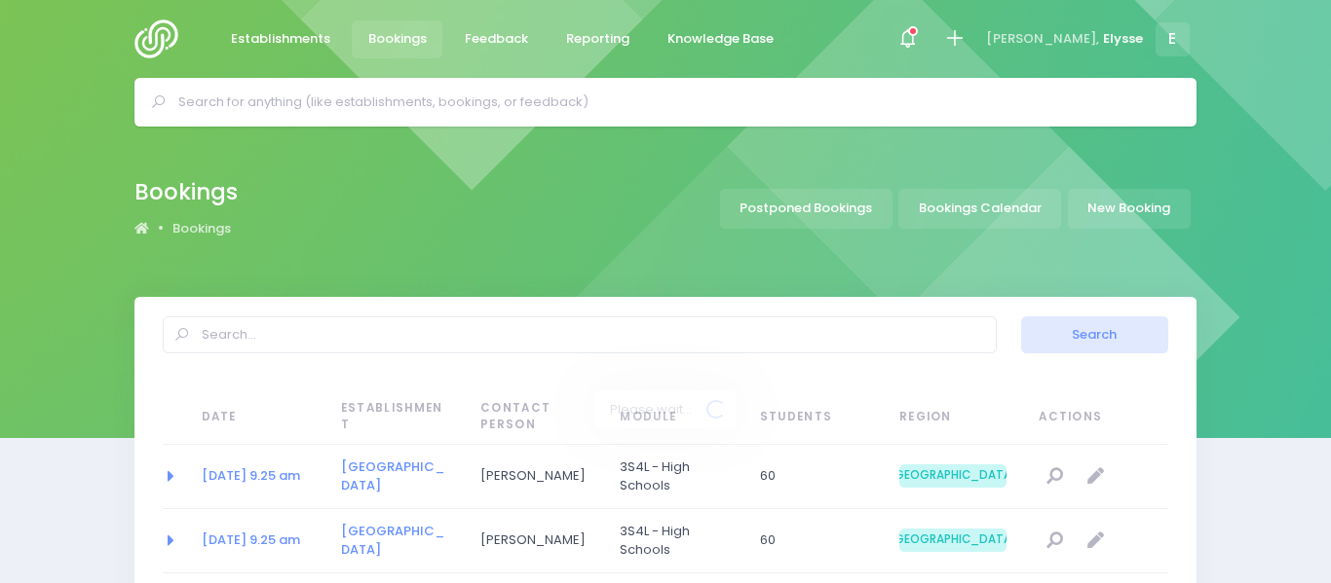
select select "20"
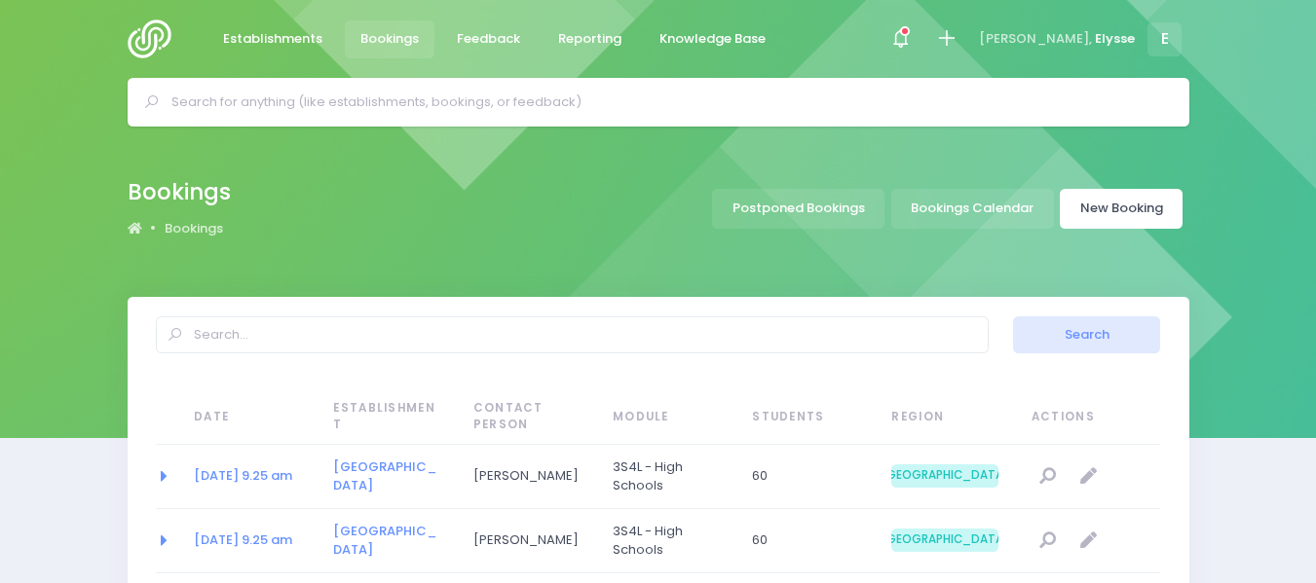
click at [1115, 208] on link "New Booking" at bounding box center [1121, 209] width 123 height 40
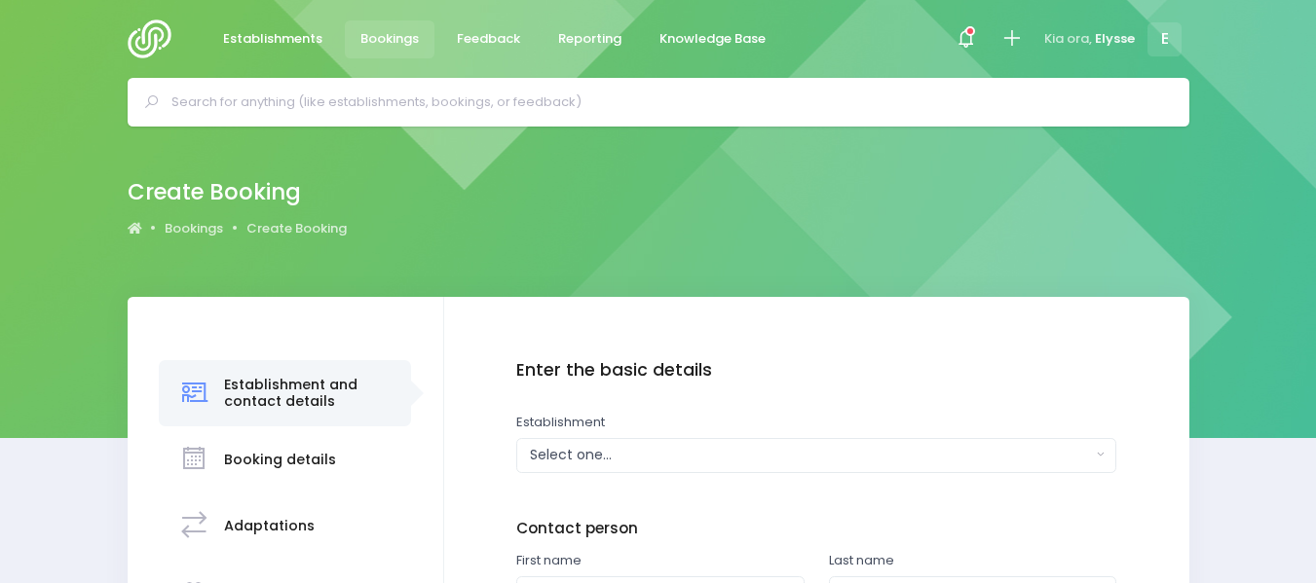
click at [577, 457] on div "Select one..." at bounding box center [810, 455] width 561 height 20
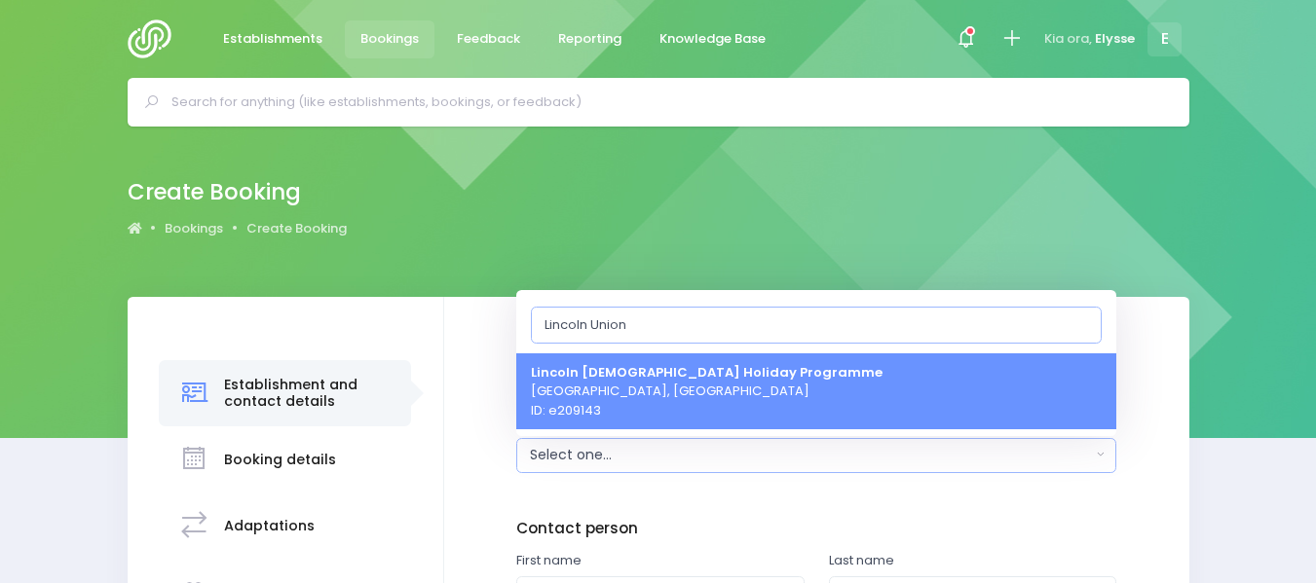
type input "Lincoln Union"
click at [653, 377] on strong "Lincoln [DEMOGRAPHIC_DATA] Holiday Programme" at bounding box center [707, 371] width 352 height 19
select select "209143"
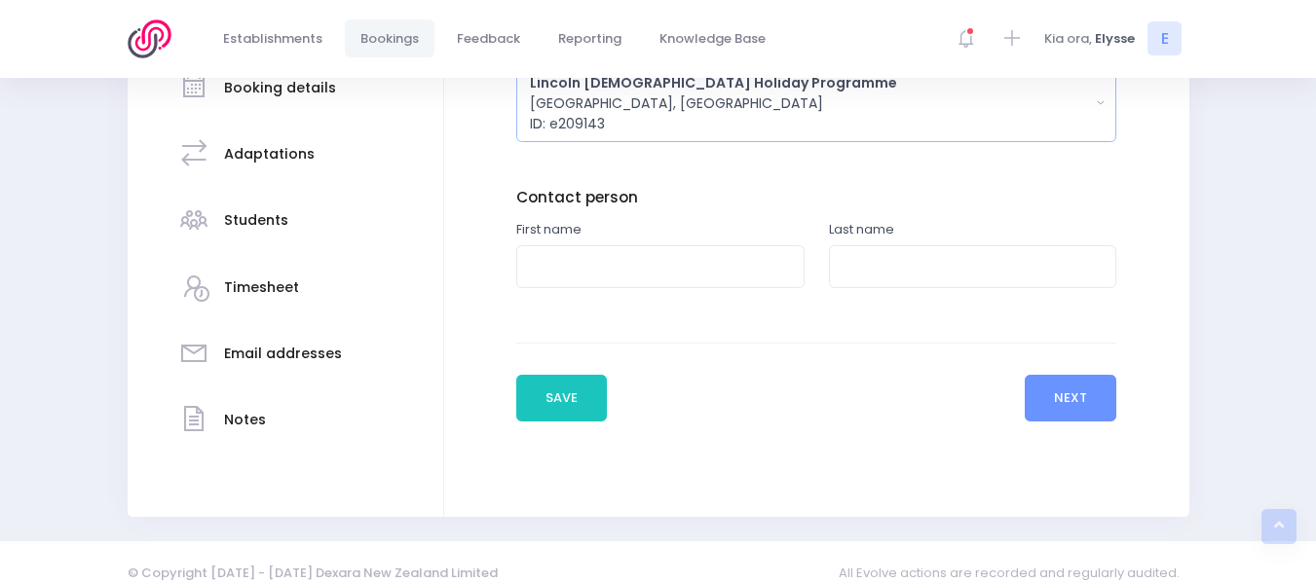
scroll to position [373, 0]
click at [600, 264] on input "text" at bounding box center [660, 266] width 288 height 44
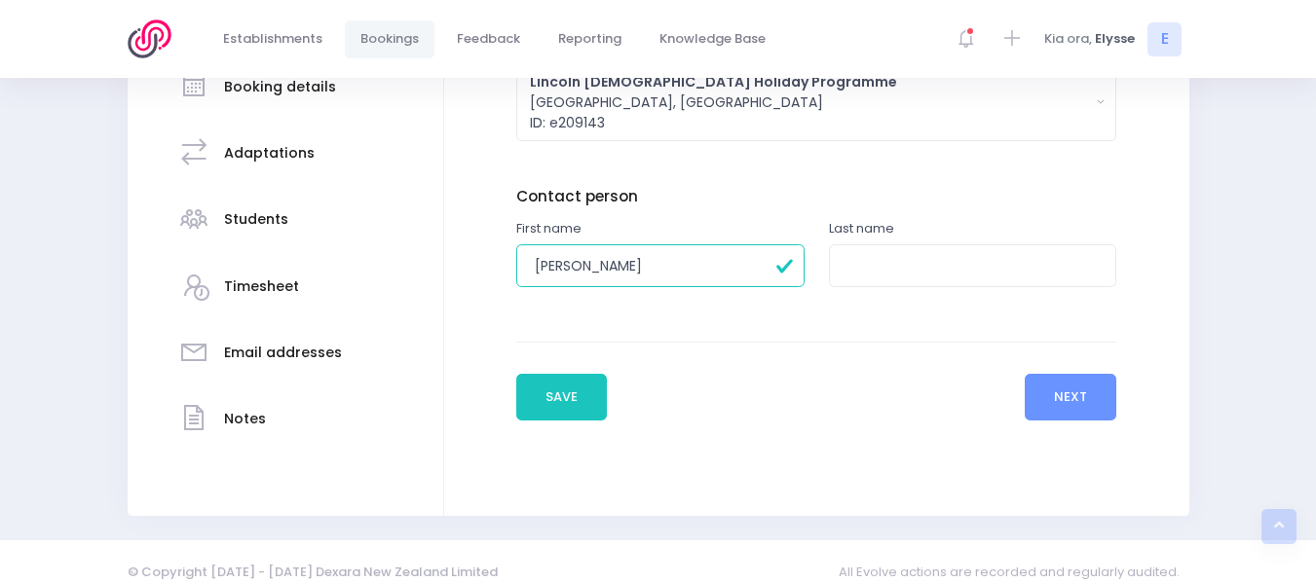
type input "Claudina"
click at [883, 270] on input "text" at bounding box center [973, 266] width 288 height 44
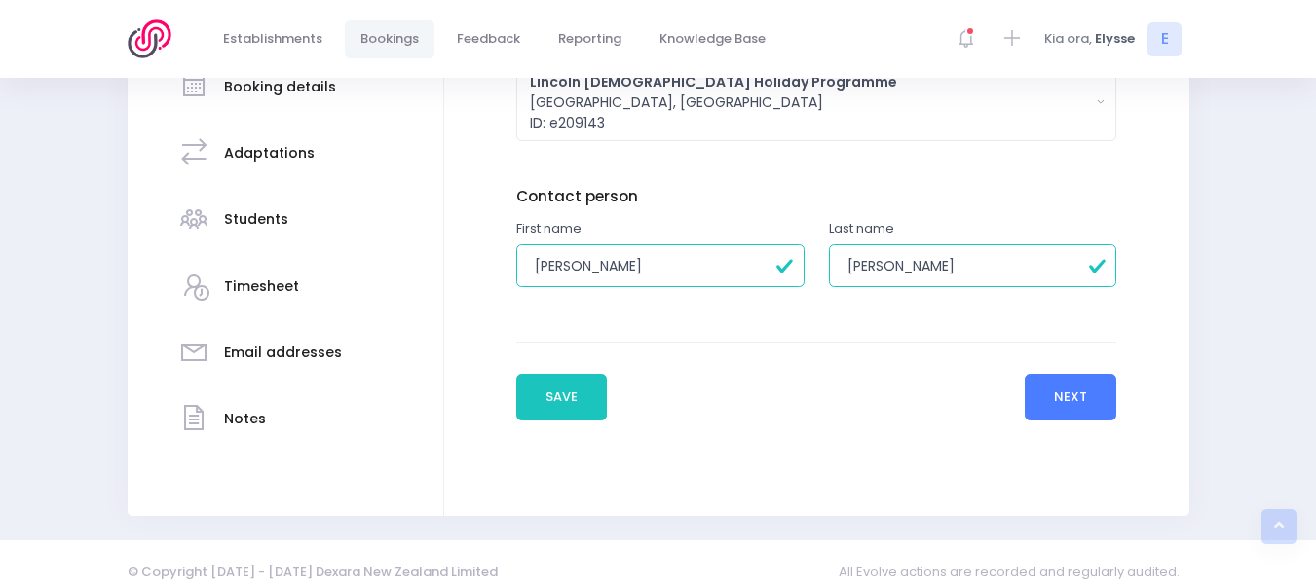
type input "Gregg"
click at [1077, 398] on button "Next" at bounding box center [1071, 397] width 93 height 47
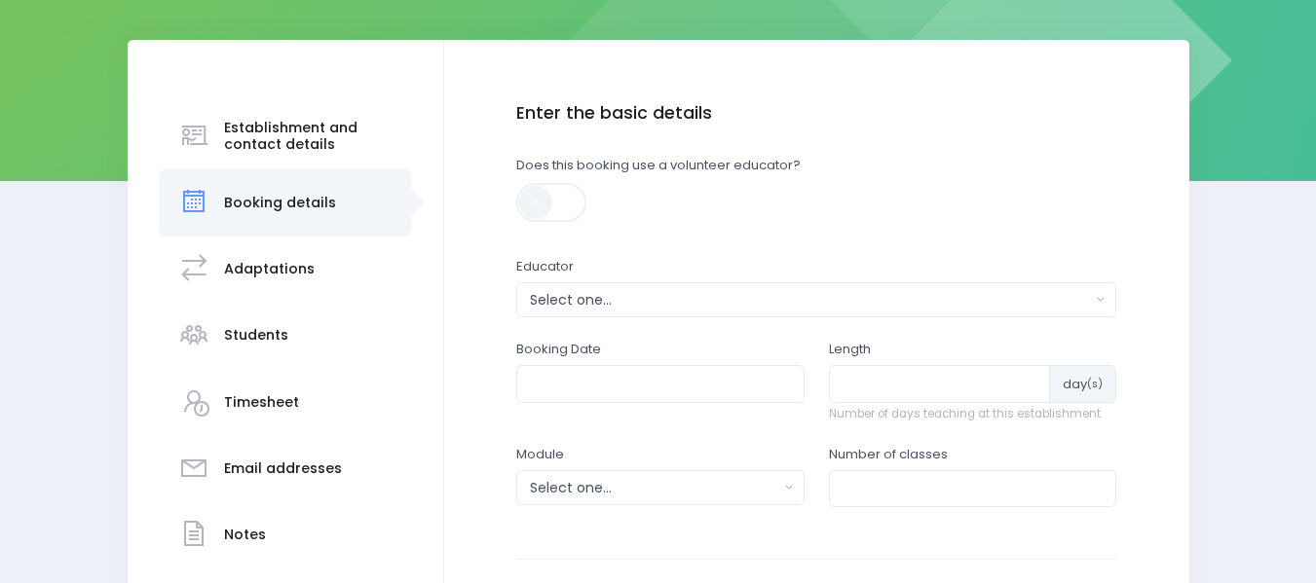
scroll to position [259, 0]
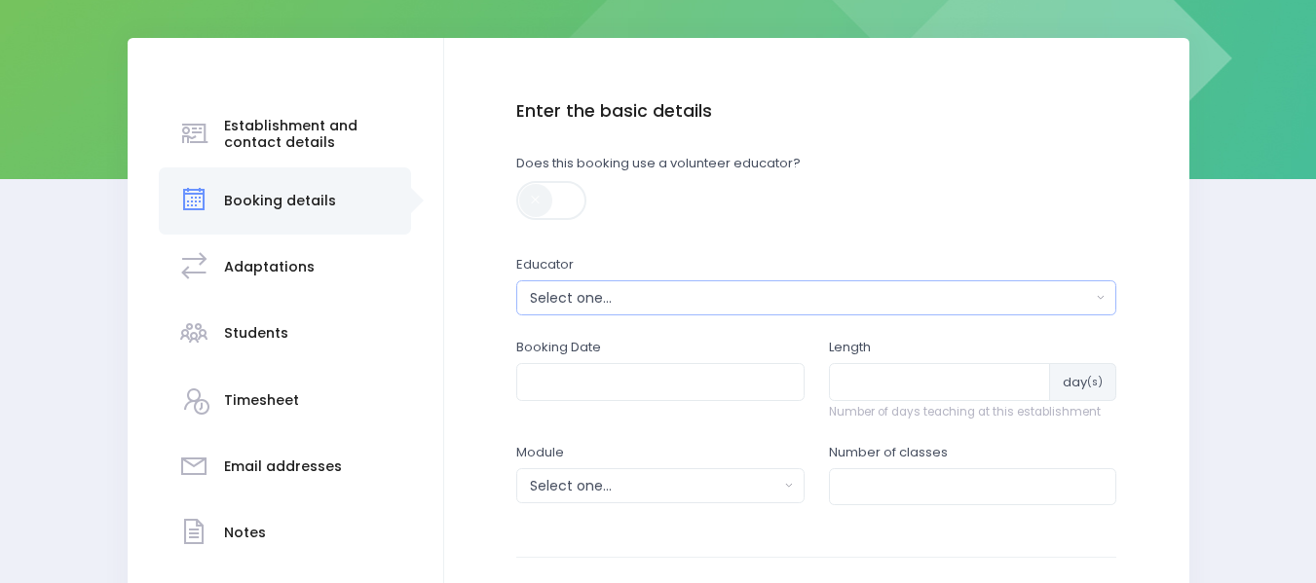
click at [693, 299] on div "Select one..." at bounding box center [810, 298] width 561 height 20
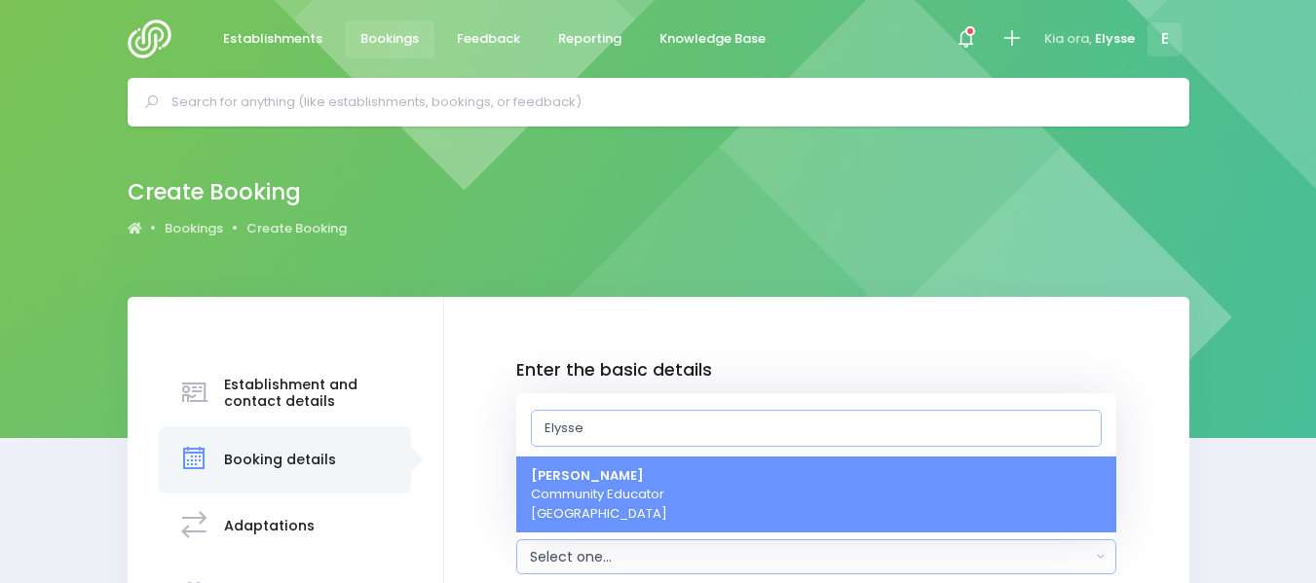
type input "Elysse"
click at [594, 515] on span "Elysse Renouf Community Educator South Island Region" at bounding box center [599, 495] width 136 height 57
select select "319874"
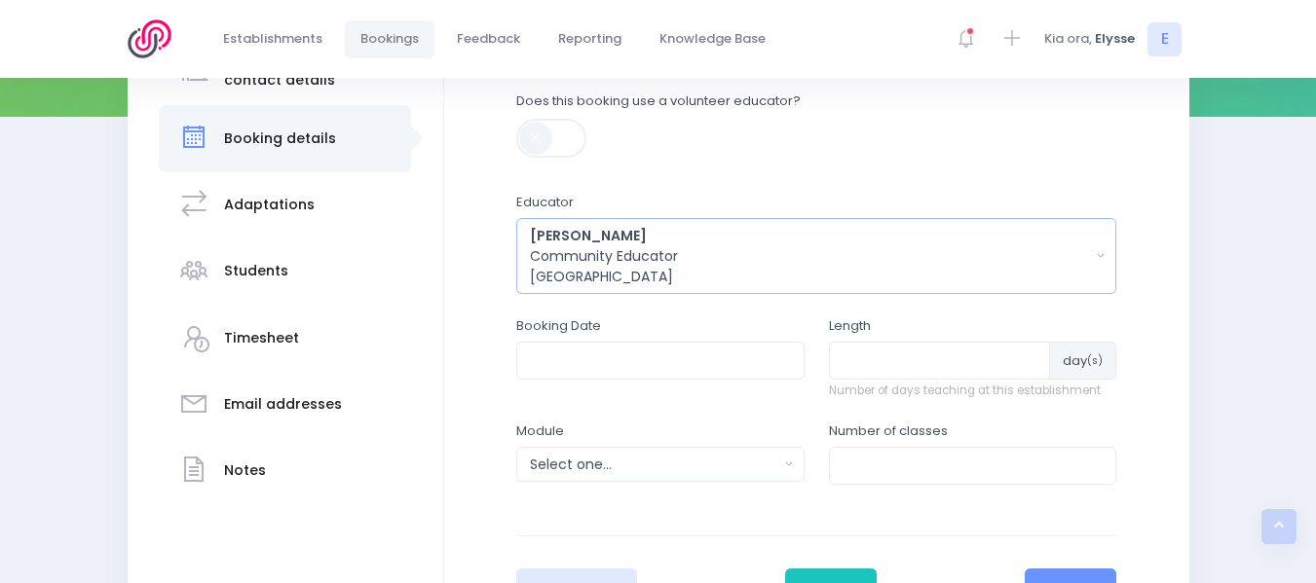
scroll to position [322, 0]
click at [616, 361] on input "text" at bounding box center [660, 359] width 288 height 37
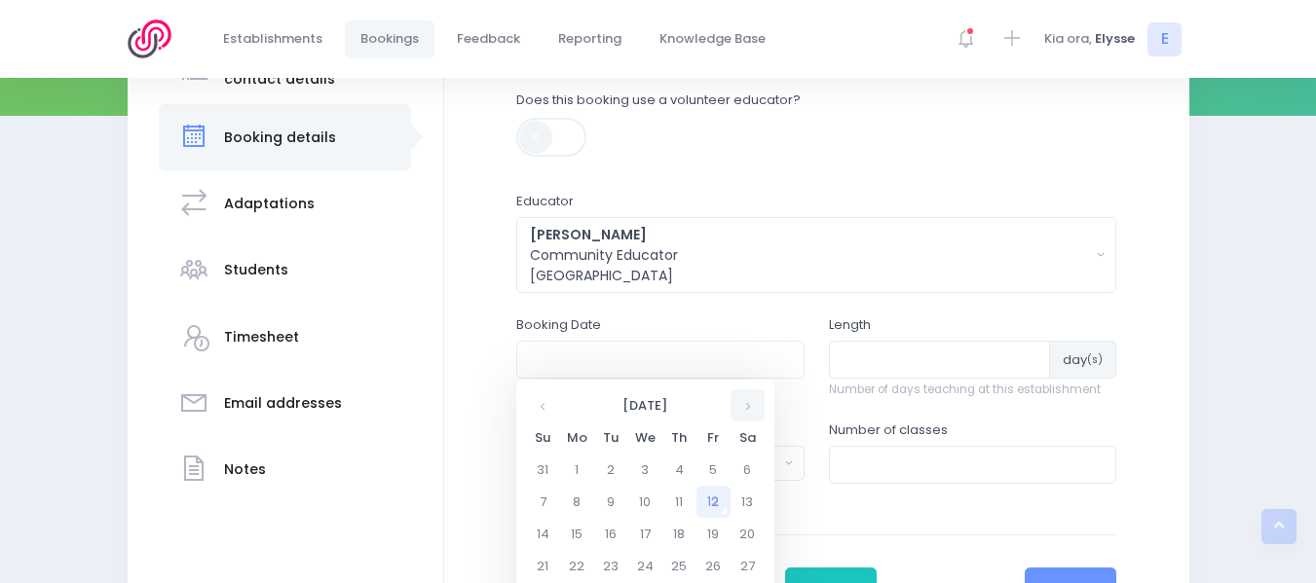
click at [747, 408] on th at bounding box center [748, 406] width 34 height 32
click at [645, 468] on td "1" at bounding box center [645, 470] width 34 height 32
click at [664, 491] on span "9" at bounding box center [664, 497] width 34 height 25
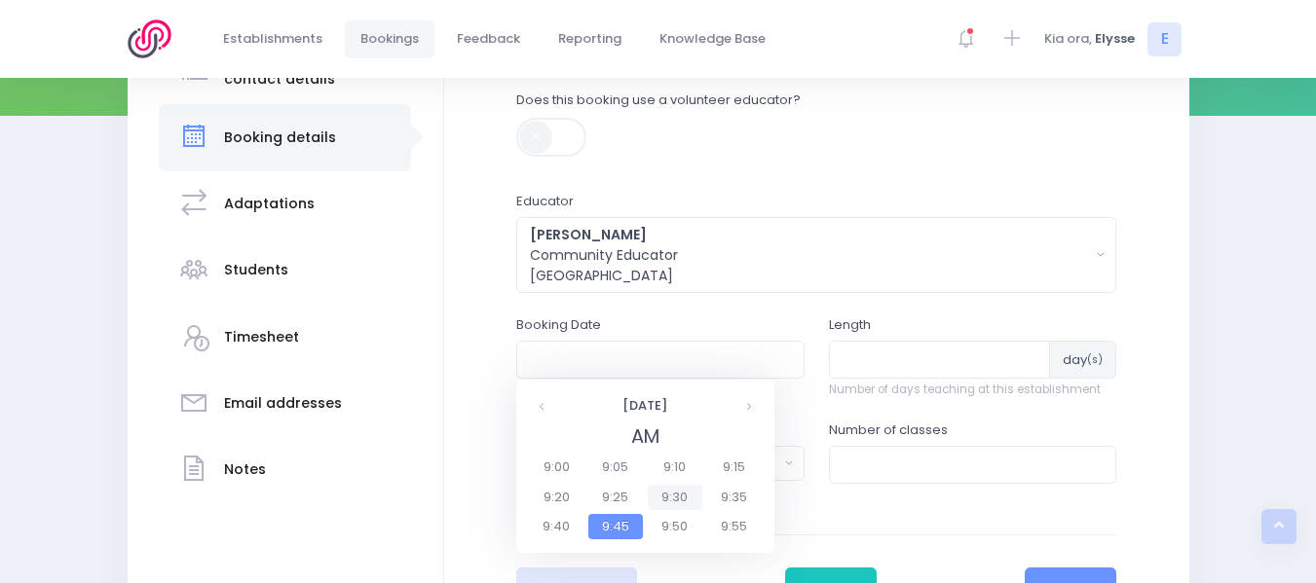
click at [676, 489] on span "9:30" at bounding box center [675, 497] width 55 height 25
type input "01/10/2025 09:30 AM"
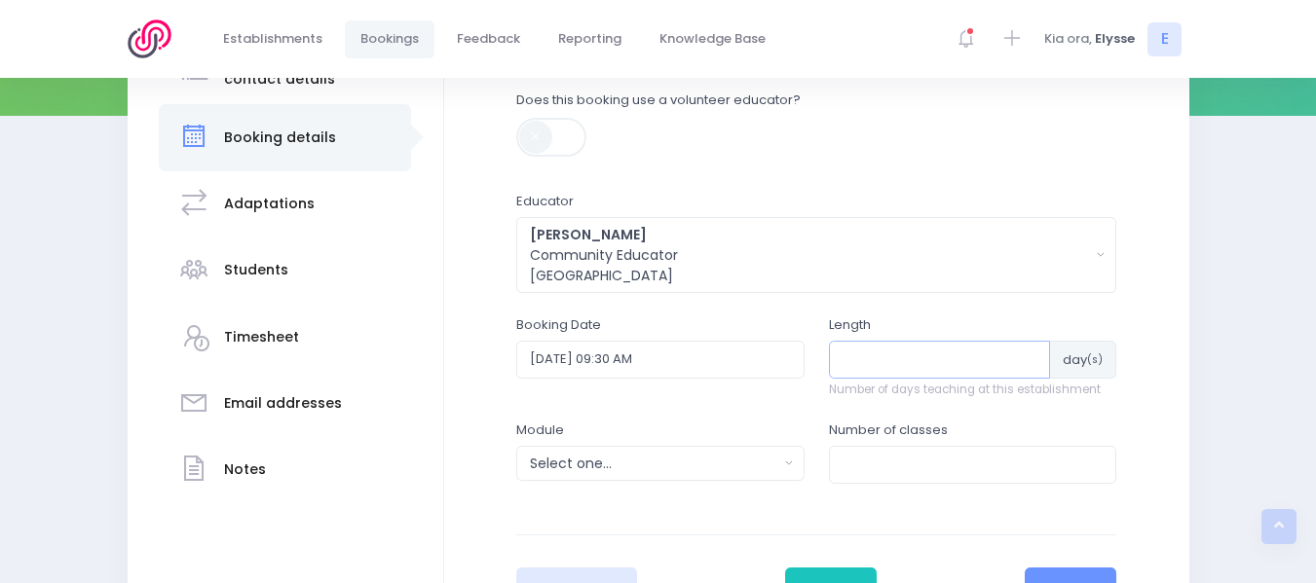
click at [852, 363] on input "number" at bounding box center [940, 359] width 222 height 37
type input "1"
click at [716, 469] on div "Select one..." at bounding box center [654, 464] width 248 height 20
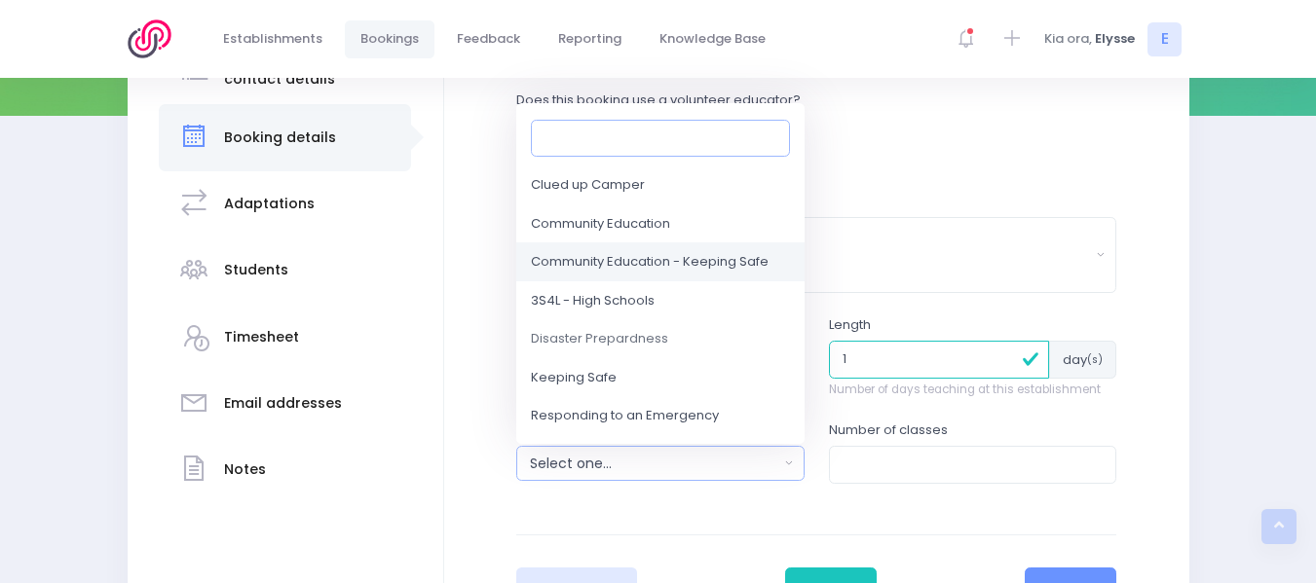
scroll to position [91, 0]
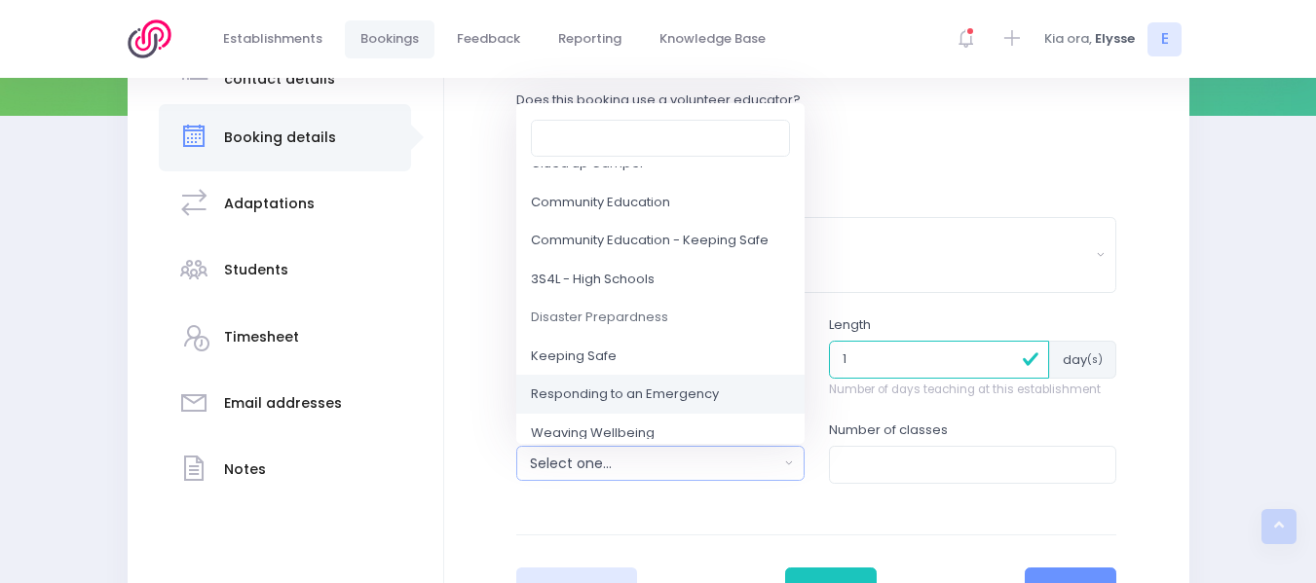
click at [617, 397] on span "Responding to an Emergency" at bounding box center [625, 395] width 188 height 19
select select "Responding to an Emergency"
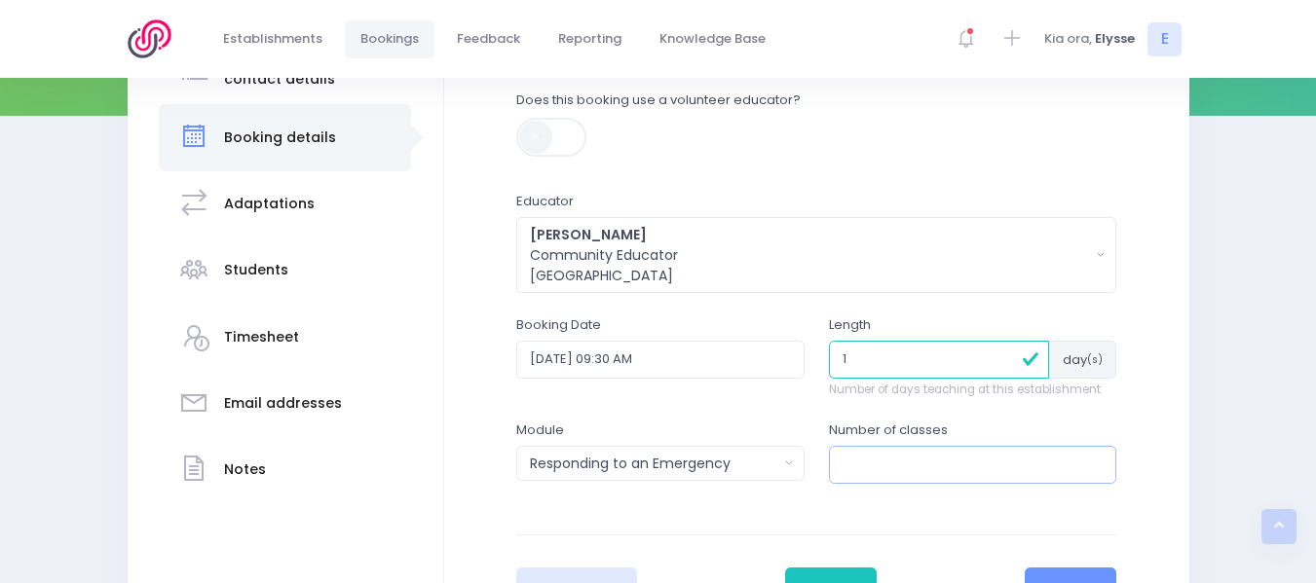
click at [911, 473] on input "number" at bounding box center [973, 464] width 288 height 37
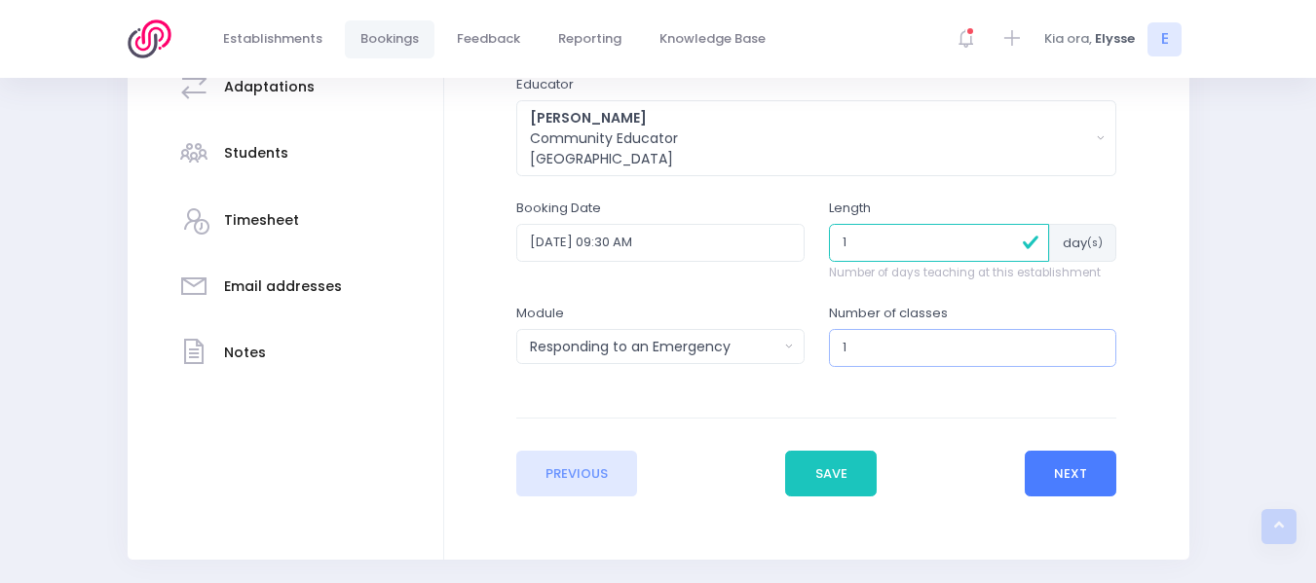
type input "1"
click at [1084, 479] on button "Next" at bounding box center [1071, 474] width 93 height 47
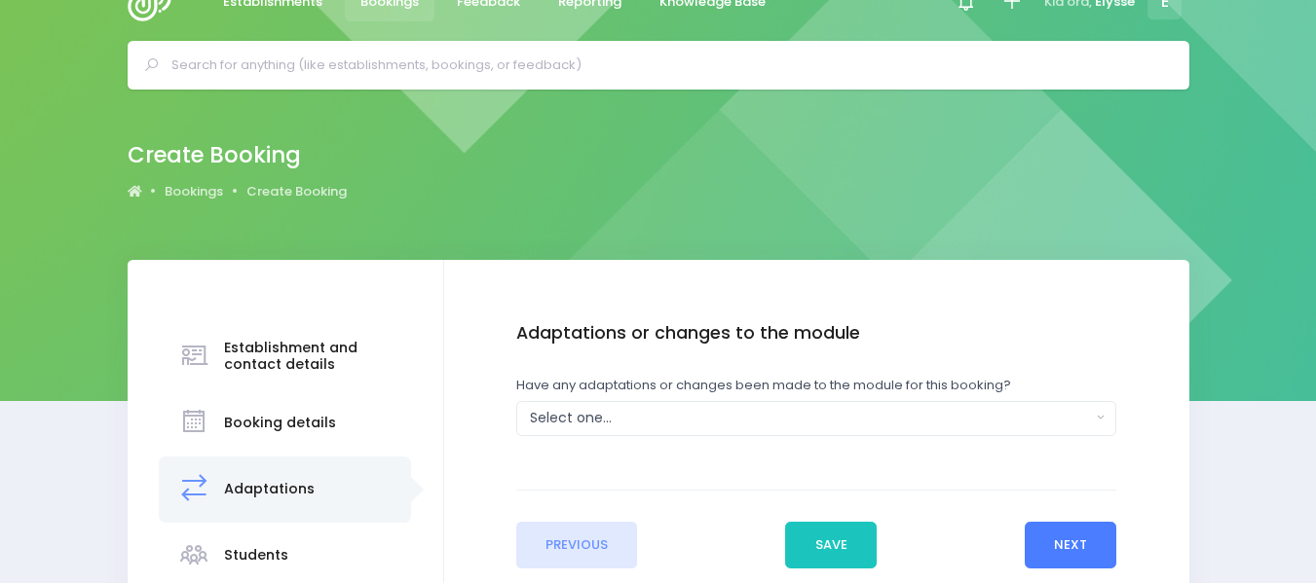
scroll to position [0, 0]
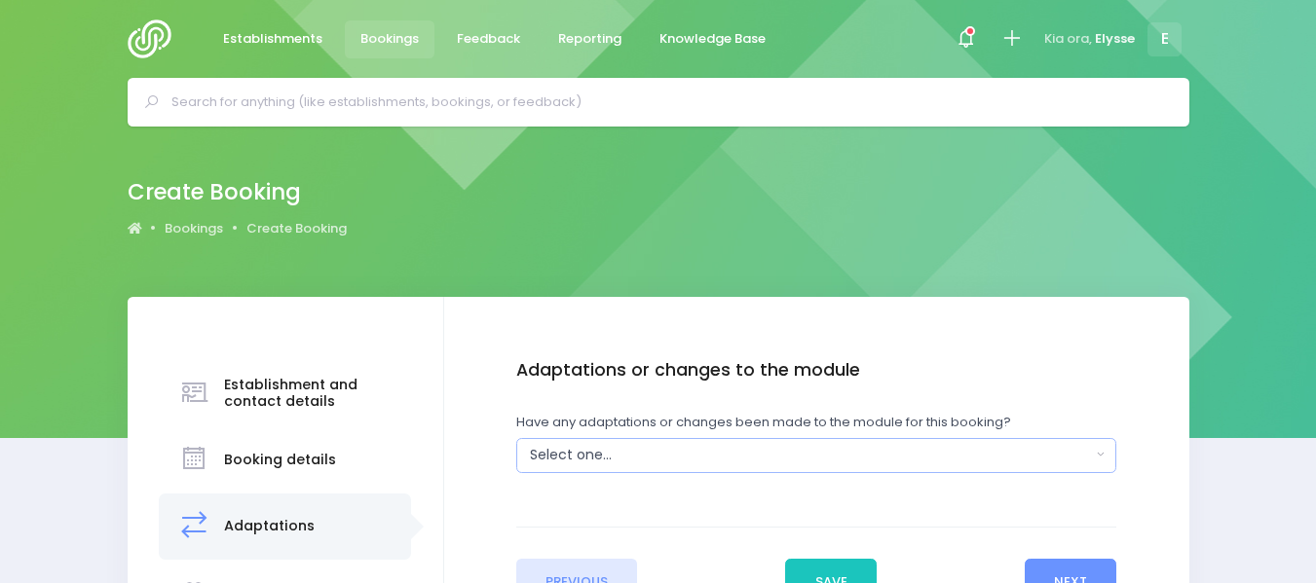
click at [719, 448] on div "Select one..." at bounding box center [810, 455] width 561 height 20
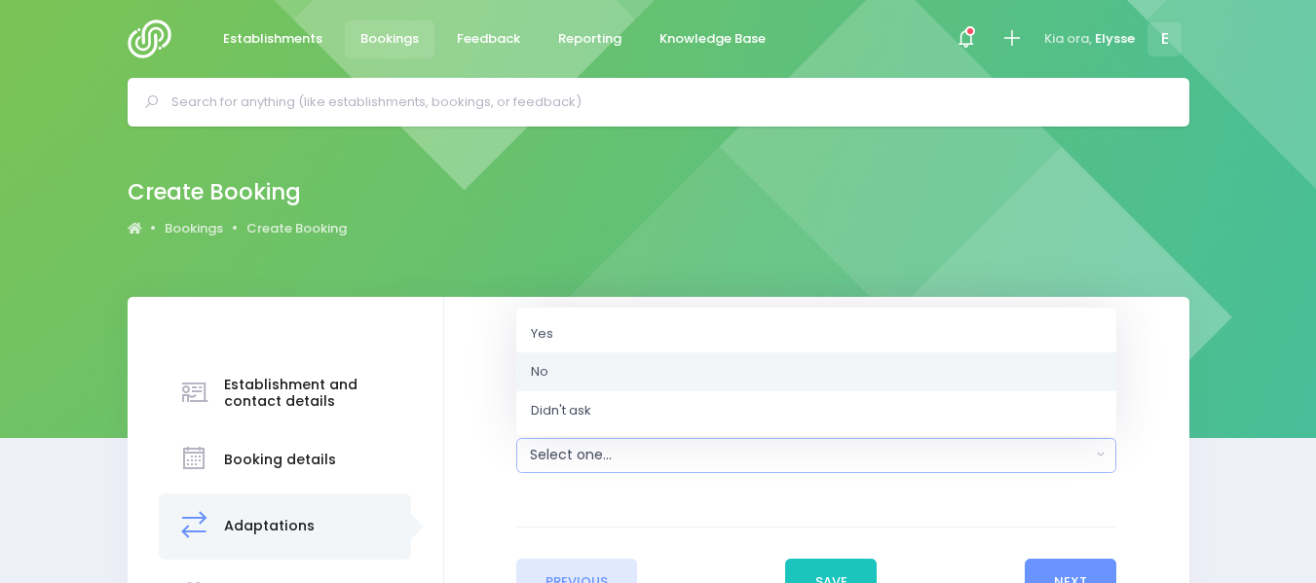
click at [580, 369] on link "No" at bounding box center [816, 372] width 600 height 39
select select "No"
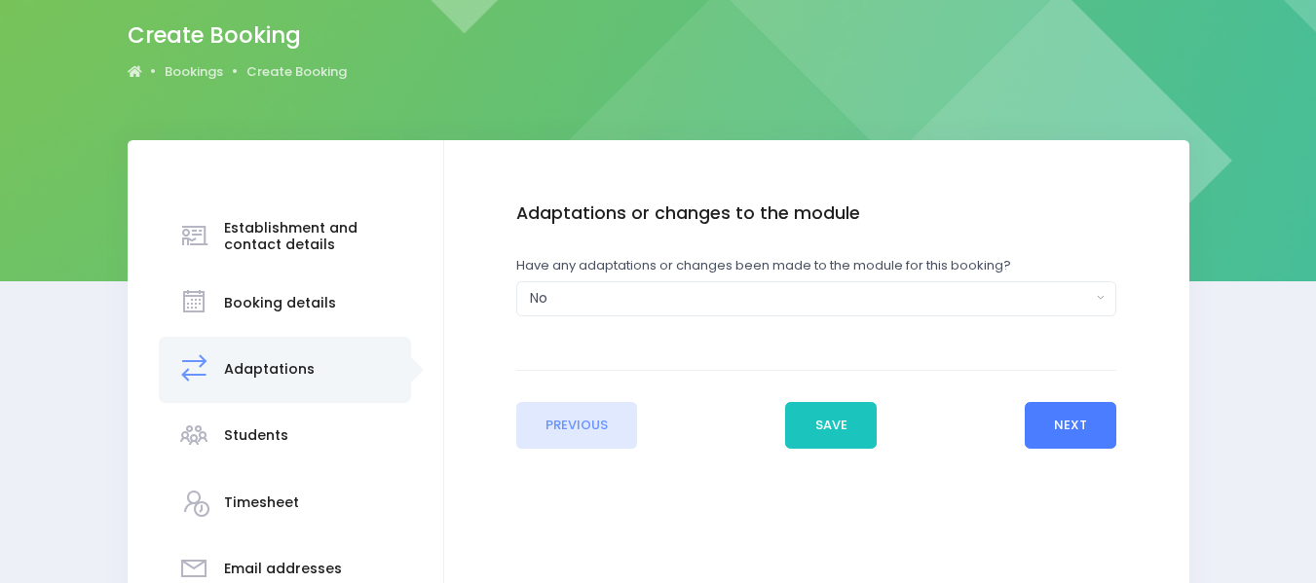
click at [1056, 429] on button "Next" at bounding box center [1071, 425] width 93 height 47
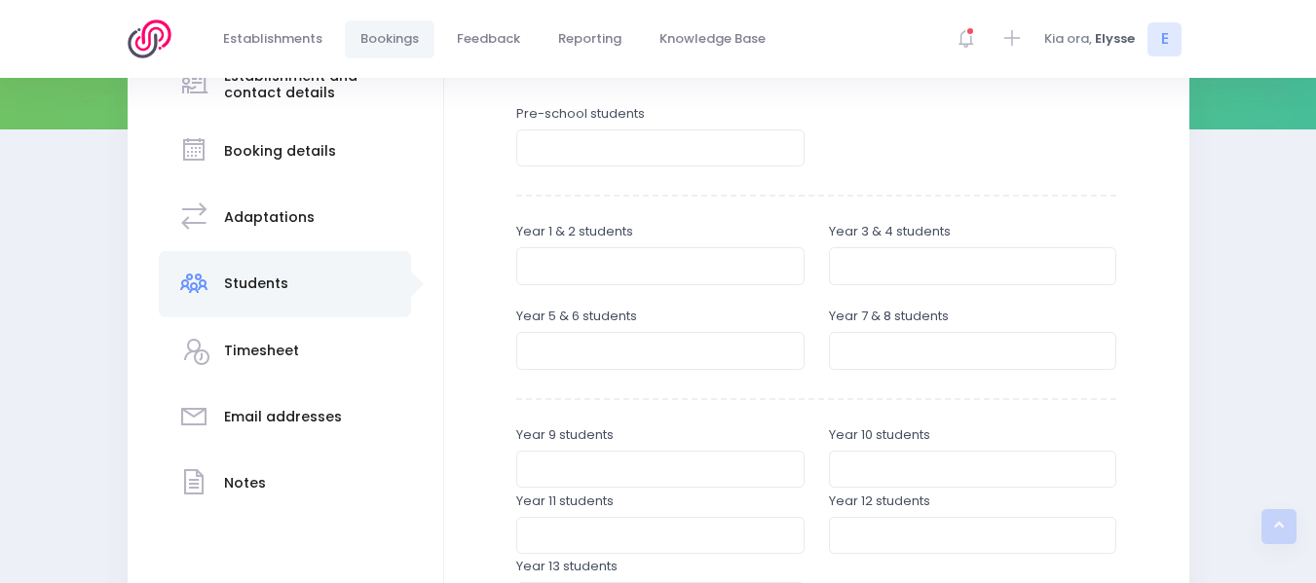
scroll to position [307, 0]
click at [610, 359] on input "number" at bounding box center [660, 352] width 288 height 37
type input "10"
click at [850, 274] on input "number" at bounding box center [973, 267] width 288 height 37
type input "10"
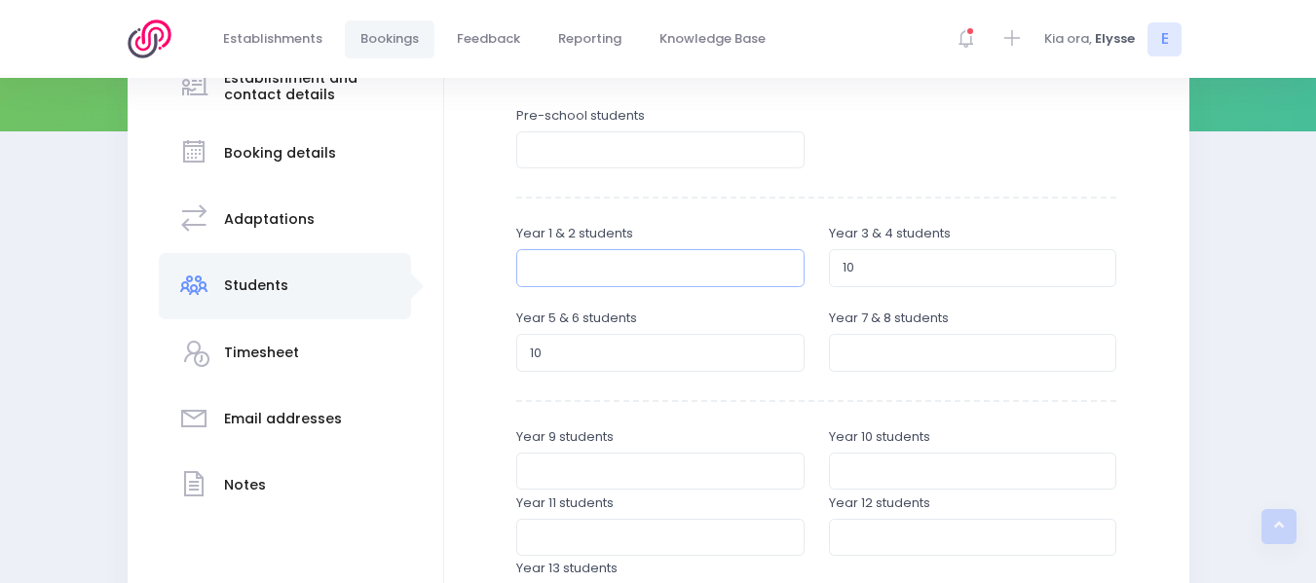
click at [576, 269] on input "number" at bounding box center [660, 267] width 288 height 37
type input "10"
click at [857, 356] on input "number" at bounding box center [973, 352] width 288 height 37
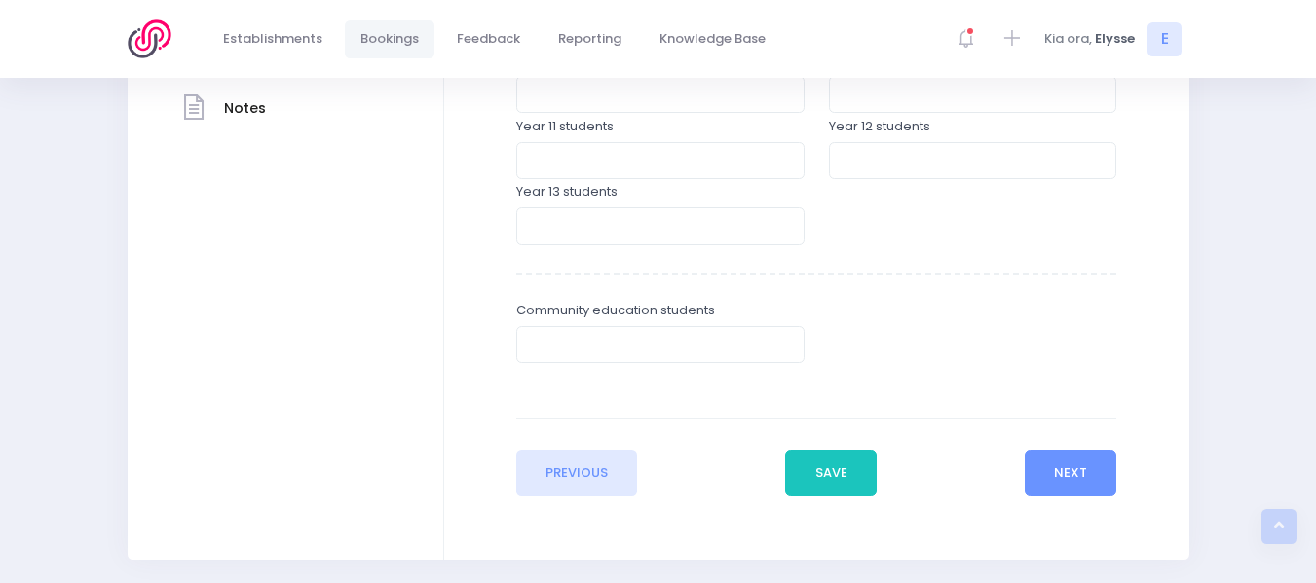
scroll to position [748, 0]
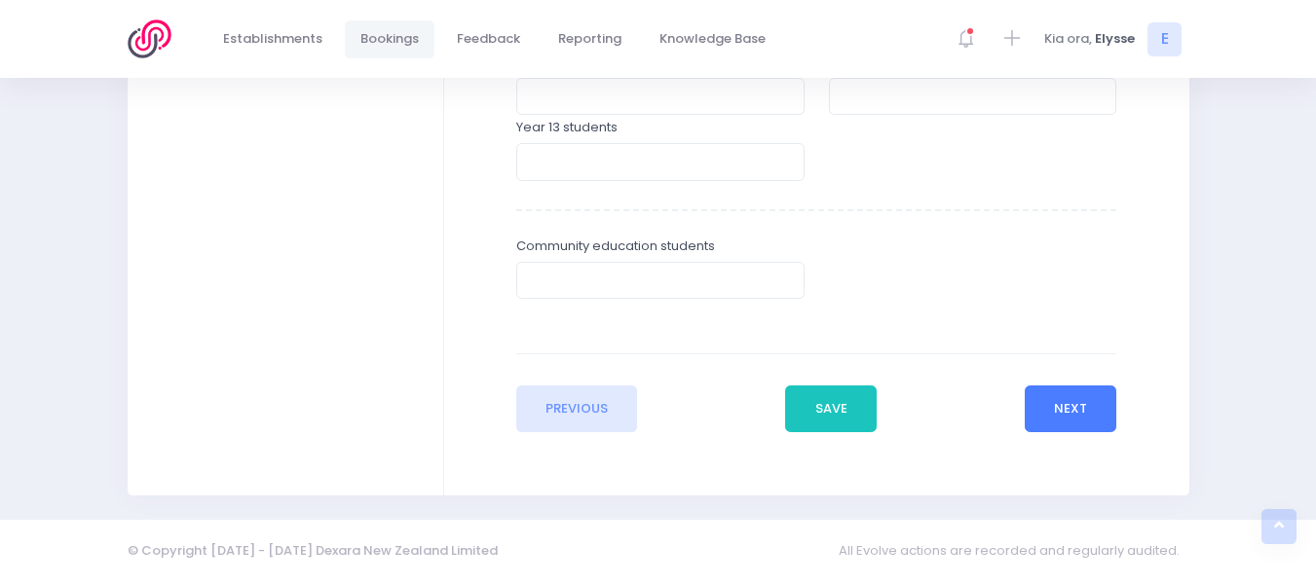
type input "10"
click at [1069, 410] on button "Next" at bounding box center [1071, 409] width 93 height 47
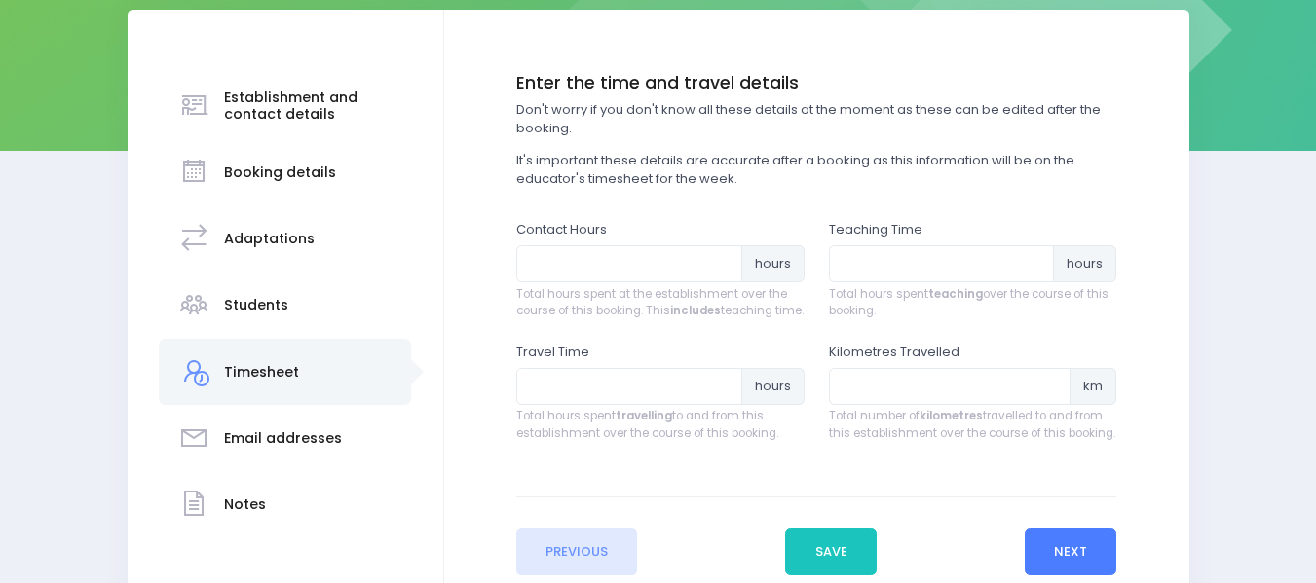
scroll to position [290, 0]
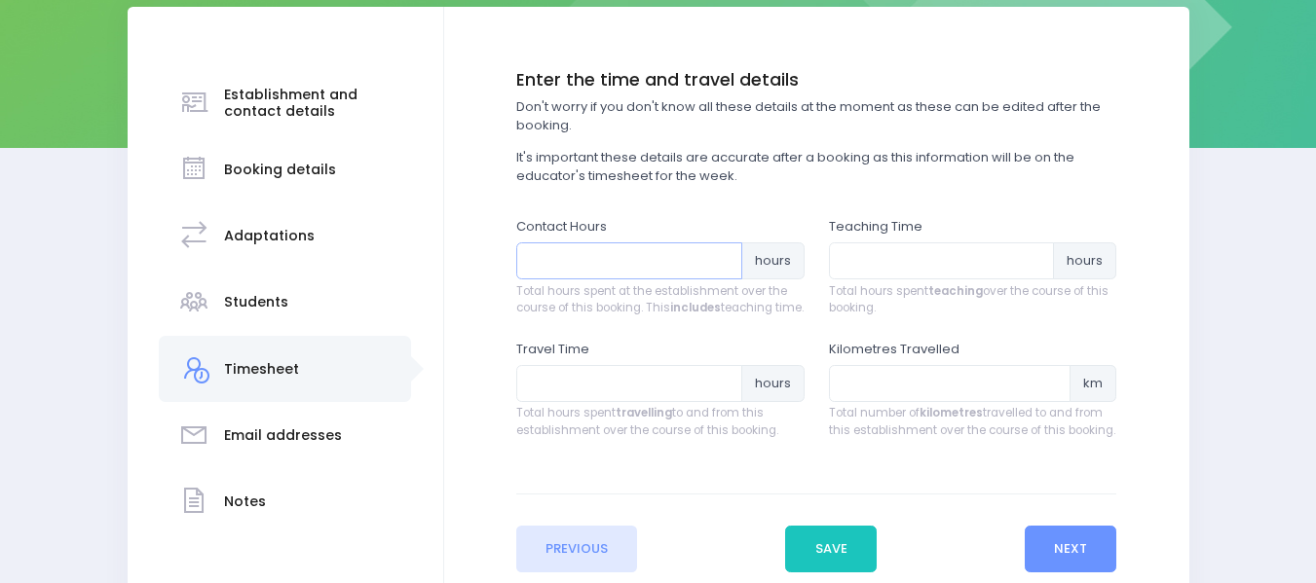
click at [588, 265] on input "number" at bounding box center [629, 261] width 226 height 37
type input "1.5"
click at [865, 269] on input "number" at bounding box center [942, 261] width 226 height 37
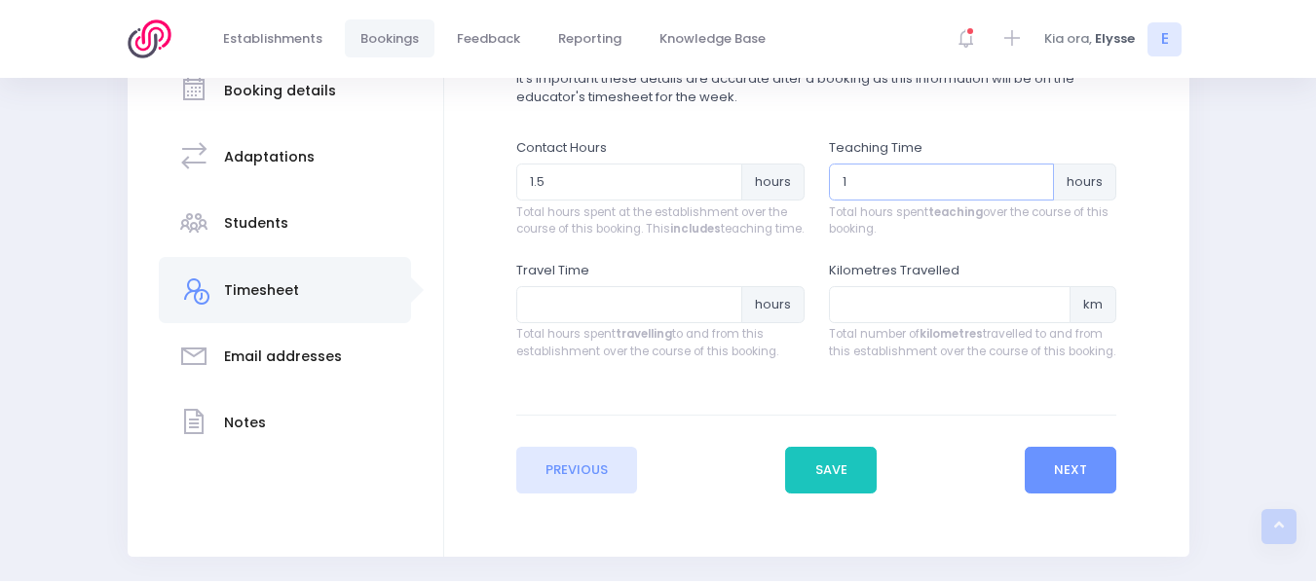
scroll to position [370, 0]
type input "1"
click at [591, 322] on input "number" at bounding box center [629, 303] width 226 height 37
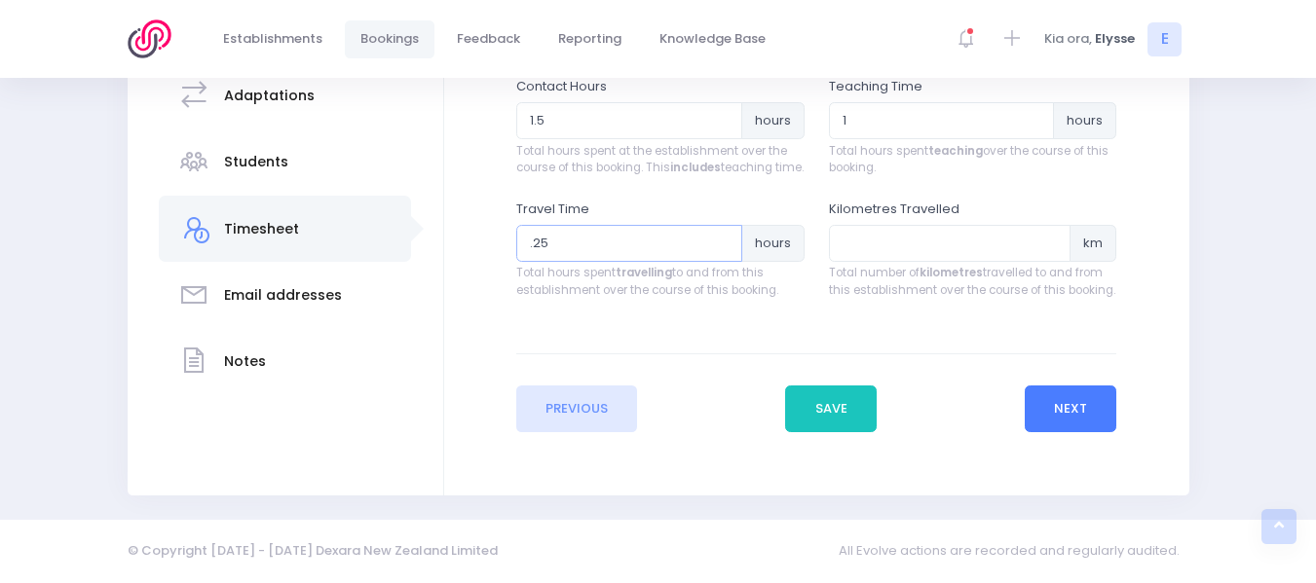
type input ".25"
click at [1104, 402] on button "Next" at bounding box center [1071, 409] width 93 height 47
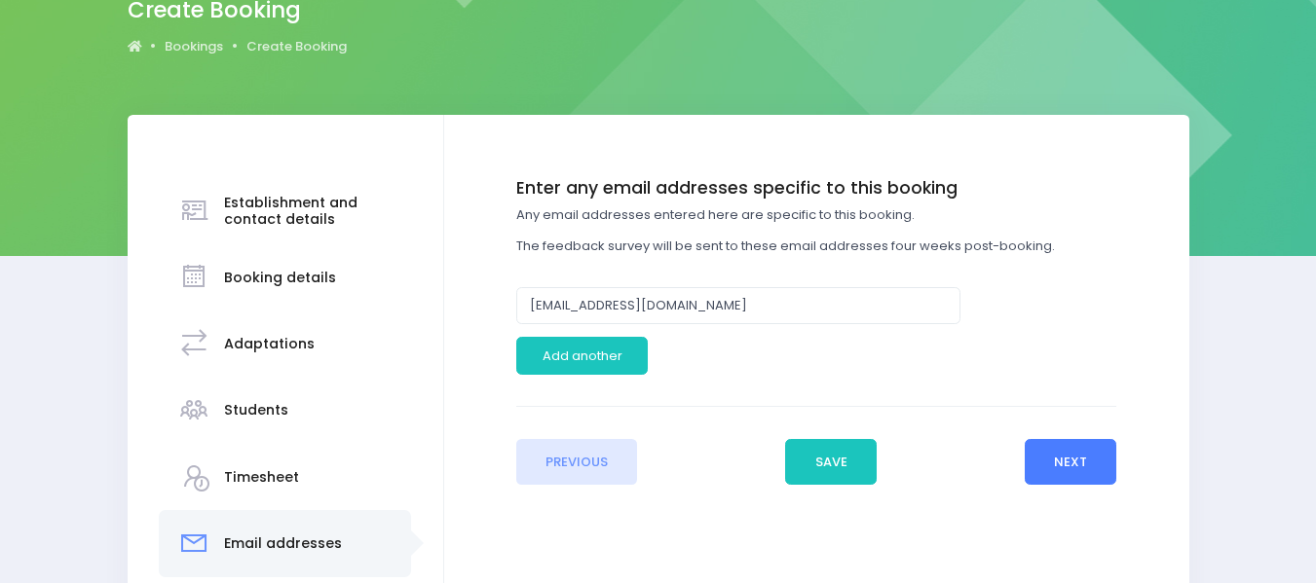
scroll to position [183, 0]
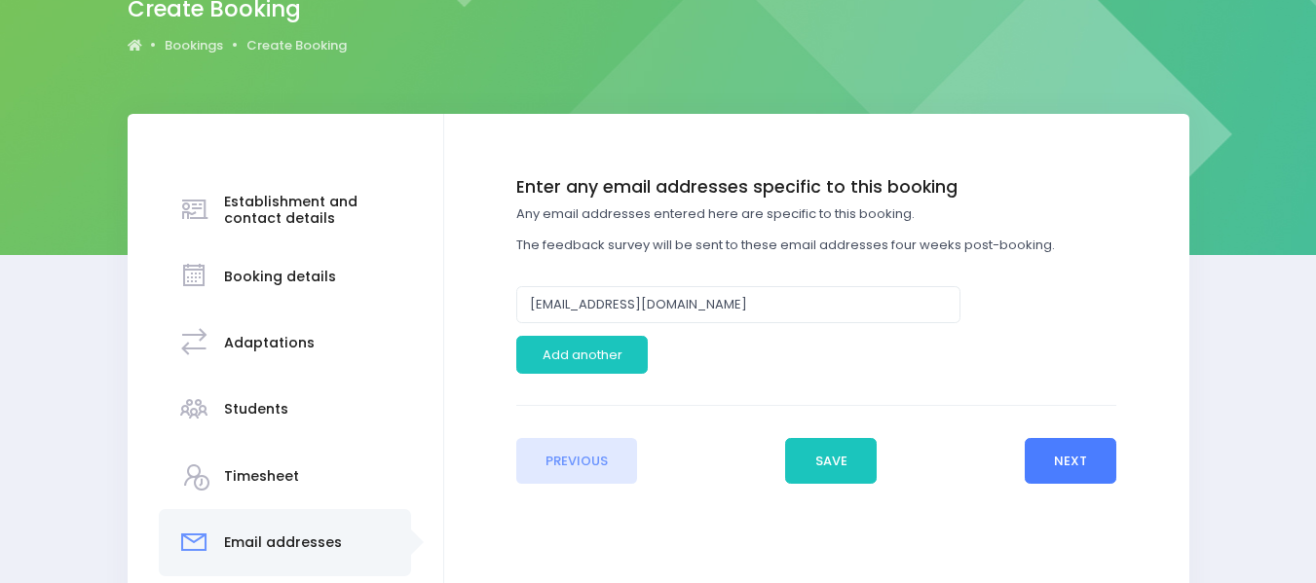
click at [1082, 464] on button "Next" at bounding box center [1071, 461] width 93 height 47
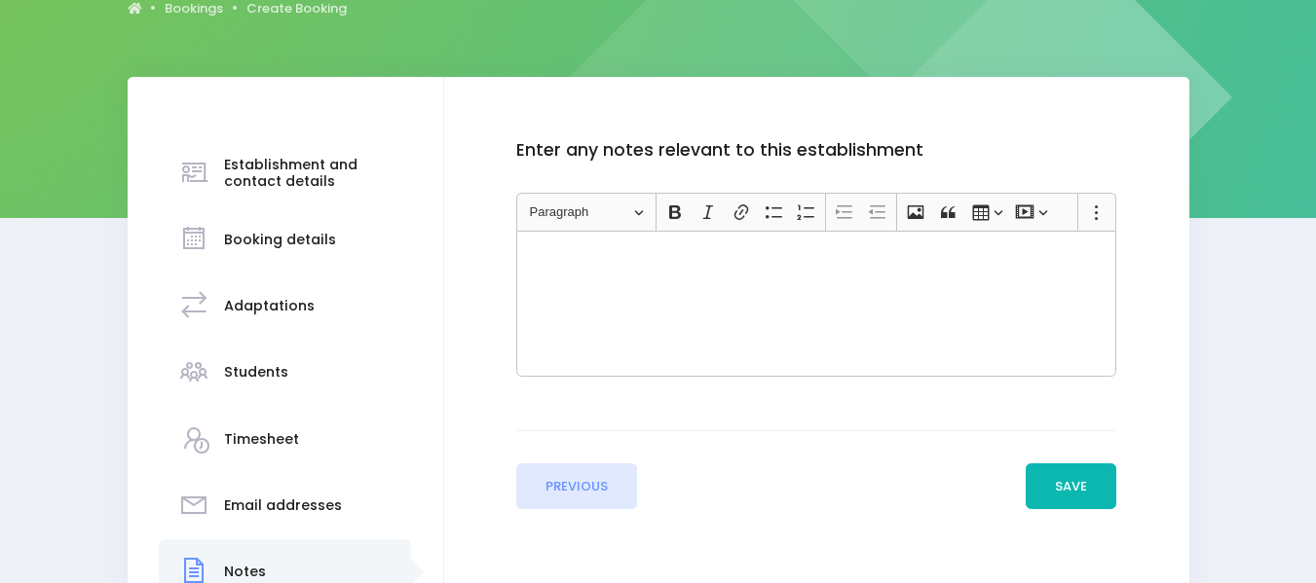
scroll to position [221, 0]
click at [1081, 480] on button "Save" at bounding box center [1072, 486] width 92 height 47
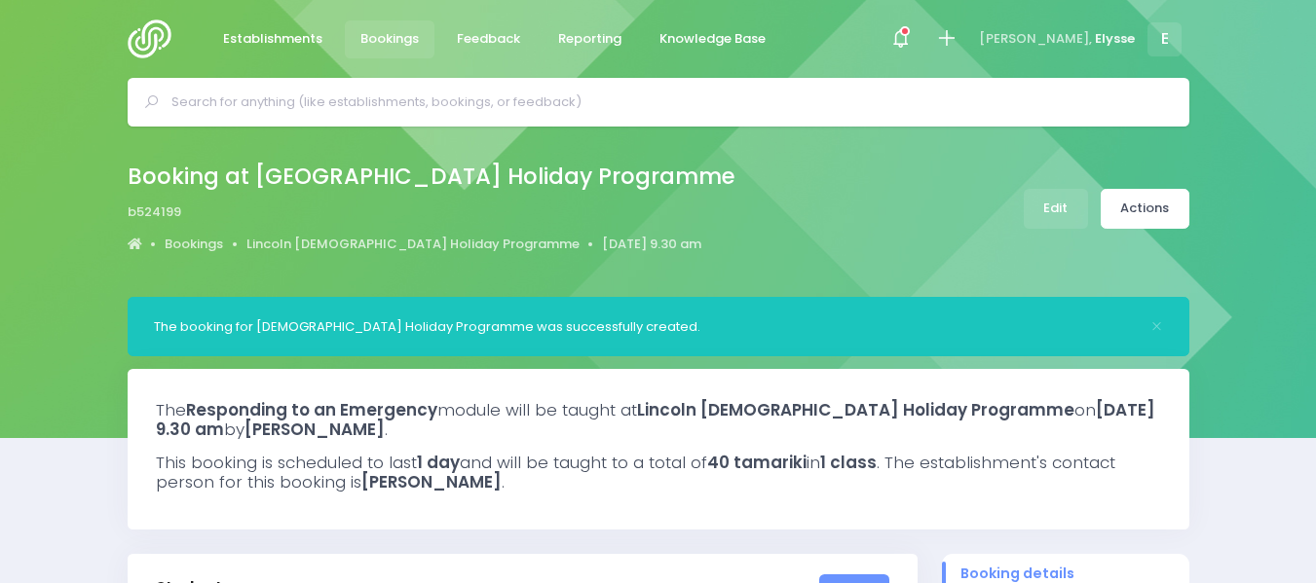
select select "5"
click at [1156, 206] on link "Actions" at bounding box center [1145, 209] width 89 height 40
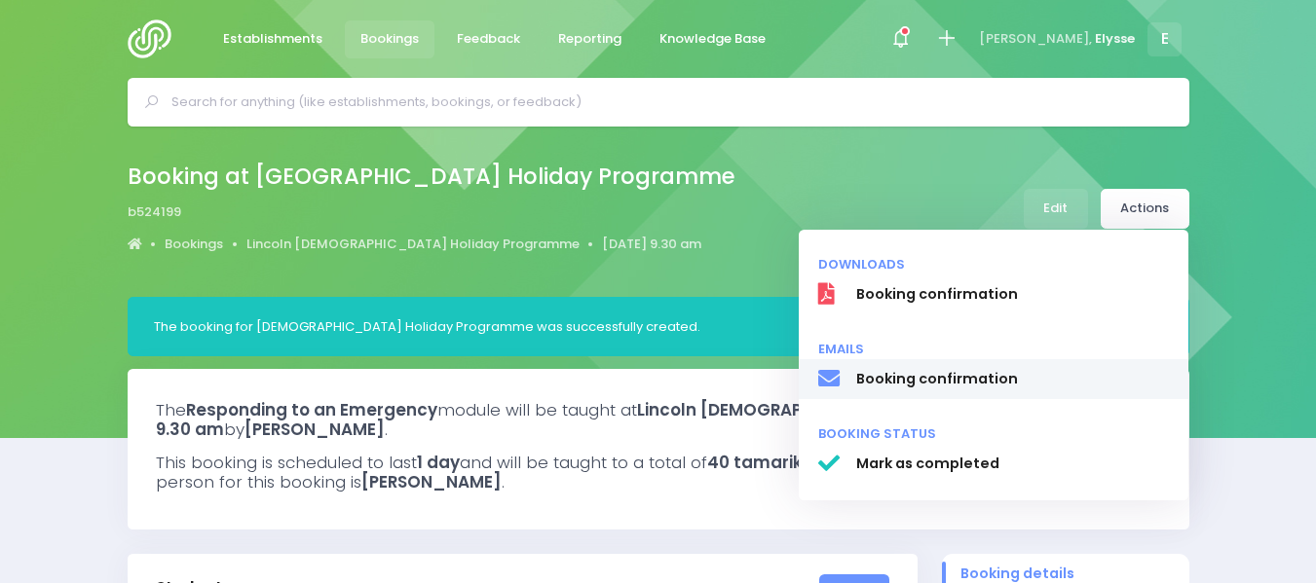
click at [985, 377] on span "Booking confirmation" at bounding box center [1012, 379] width 314 height 20
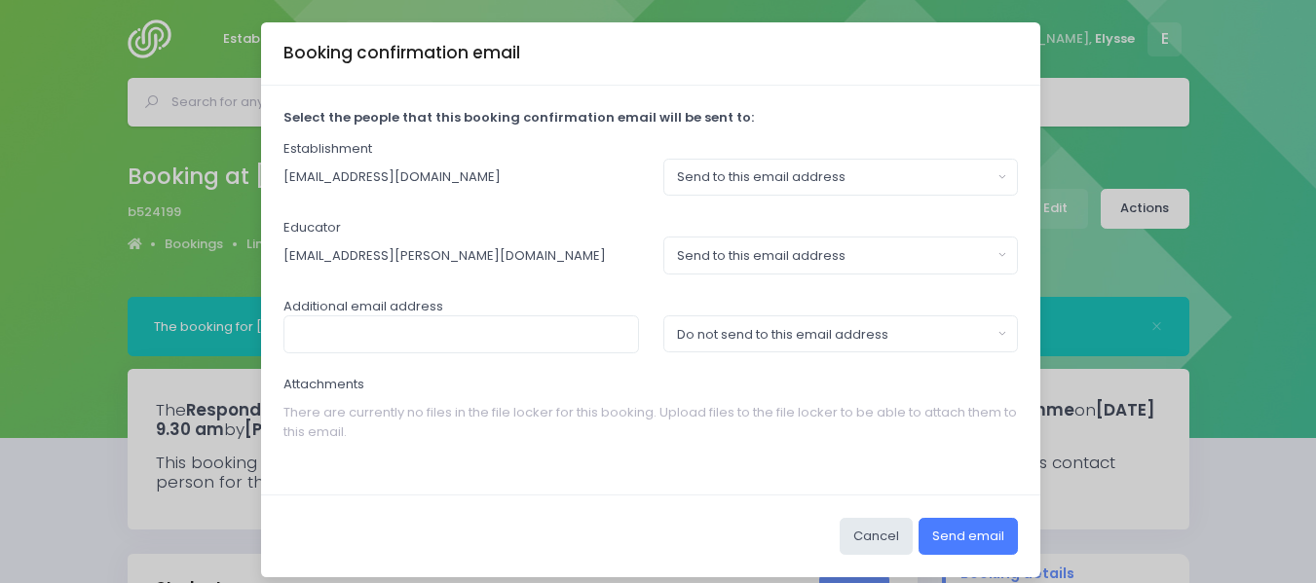
click at [969, 534] on button "Send email" at bounding box center [968, 536] width 99 height 37
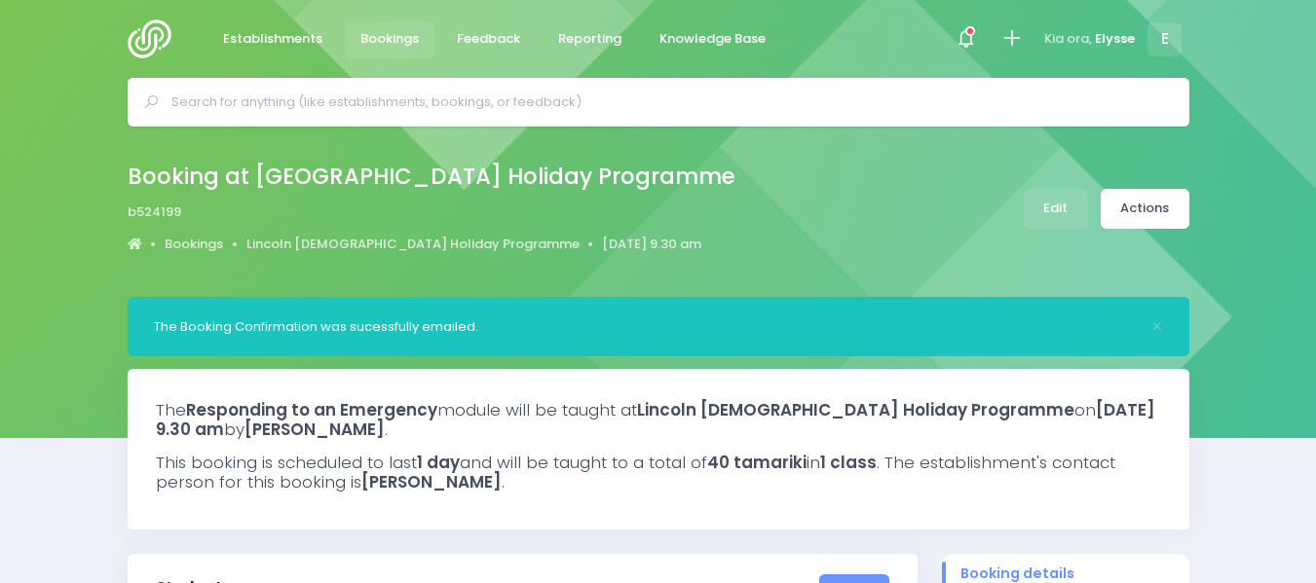
select select "5"
